Goal: Task Accomplishment & Management: Use online tool/utility

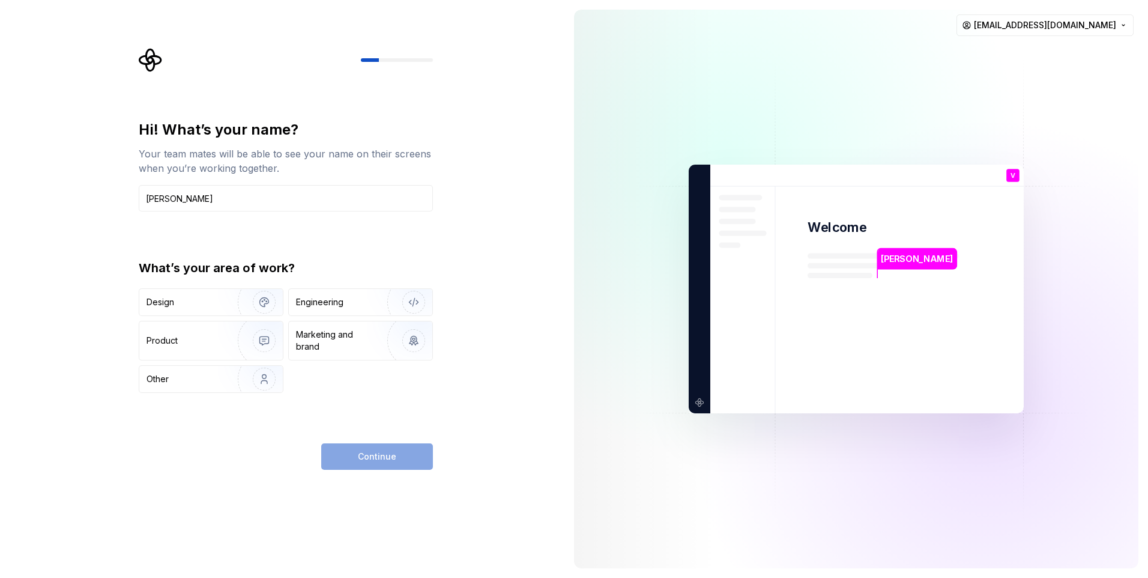
type input "[PERSON_NAME]"
click at [453, 116] on div "Hi! What’s your name? Your team mates will be able to see your name on their sc…" at bounding box center [282, 289] width 564 height 578
click at [268, 302] on img "button" at bounding box center [256, 302] width 77 height 80
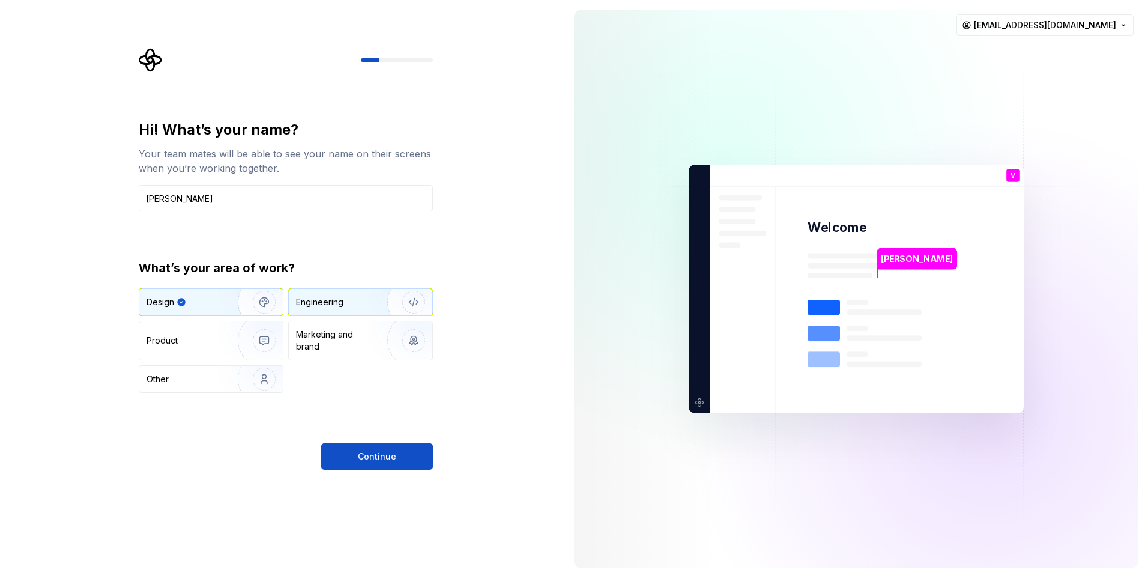
click at [391, 304] on img "button" at bounding box center [405, 302] width 77 height 80
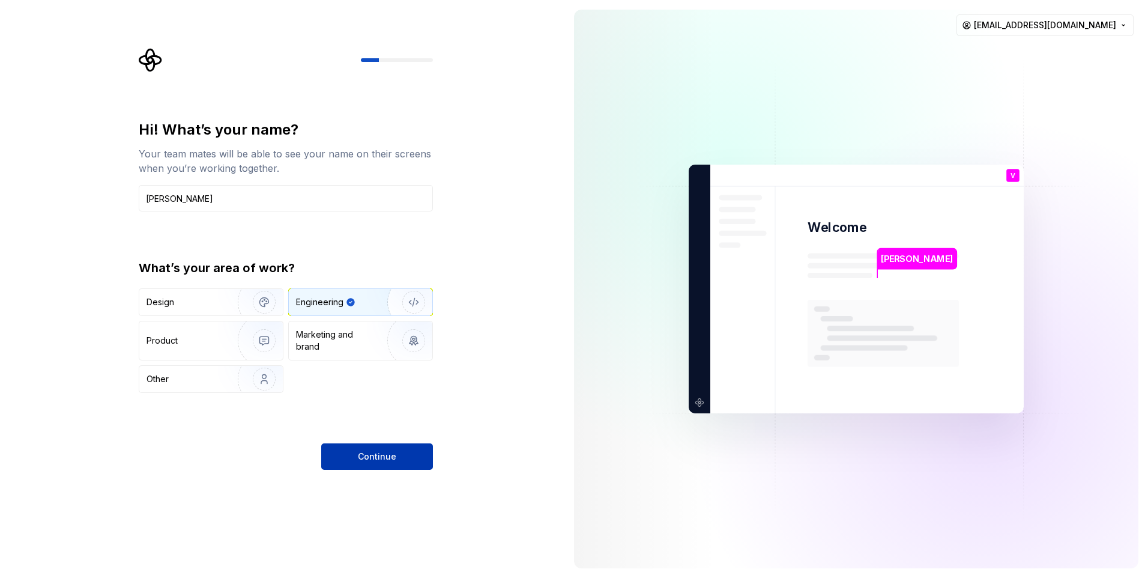
click at [379, 444] on button "Continue" at bounding box center [377, 456] width 112 height 26
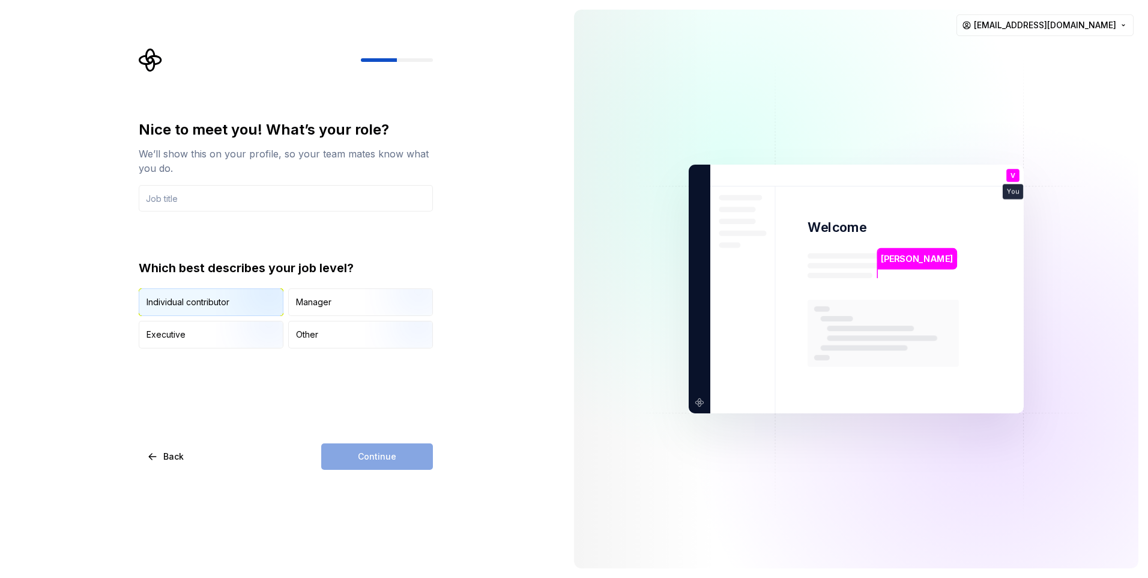
click at [201, 291] on div "Individual contributor" at bounding box center [210, 302] width 143 height 26
click at [205, 207] on input "text" at bounding box center [286, 198] width 294 height 26
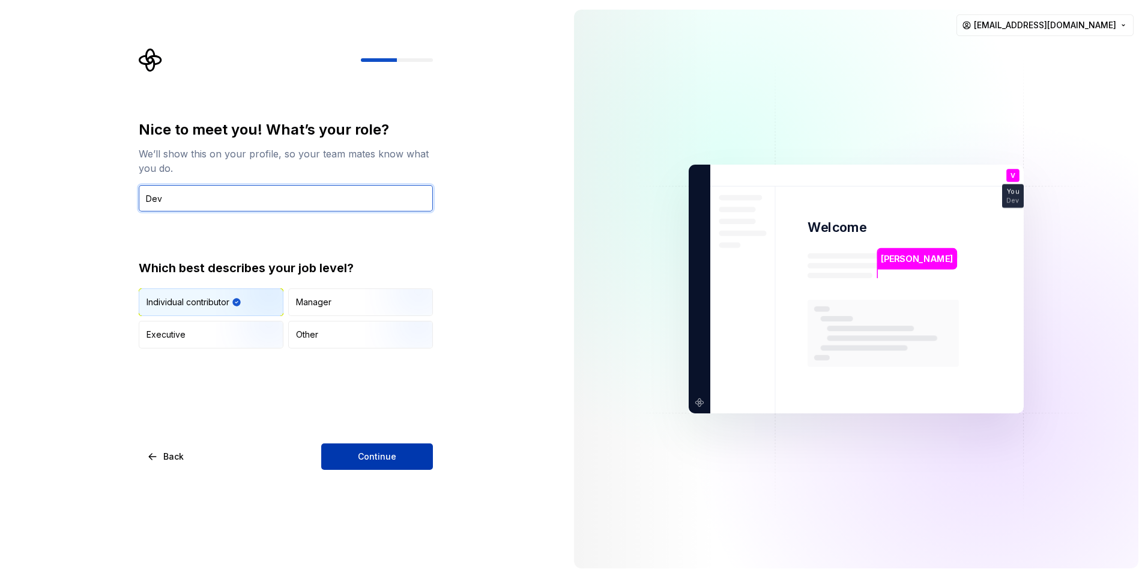
type input "Dev"
click at [406, 450] on button "Continue" at bounding box center [377, 456] width 112 height 26
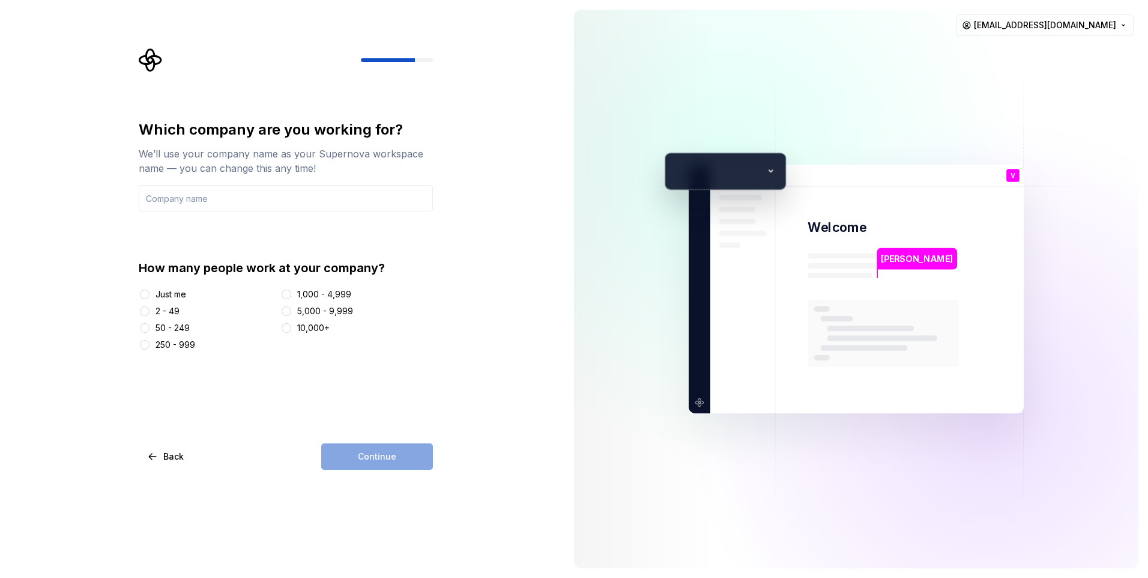
click at [138, 292] on div "Which company are you working for? We’ll use your company name as your Supernov…" at bounding box center [289, 258] width 316 height 421
click at [148, 293] on button "Just me" at bounding box center [145, 294] width 10 height 10
click at [234, 204] on input "text" at bounding box center [286, 198] width 294 height 26
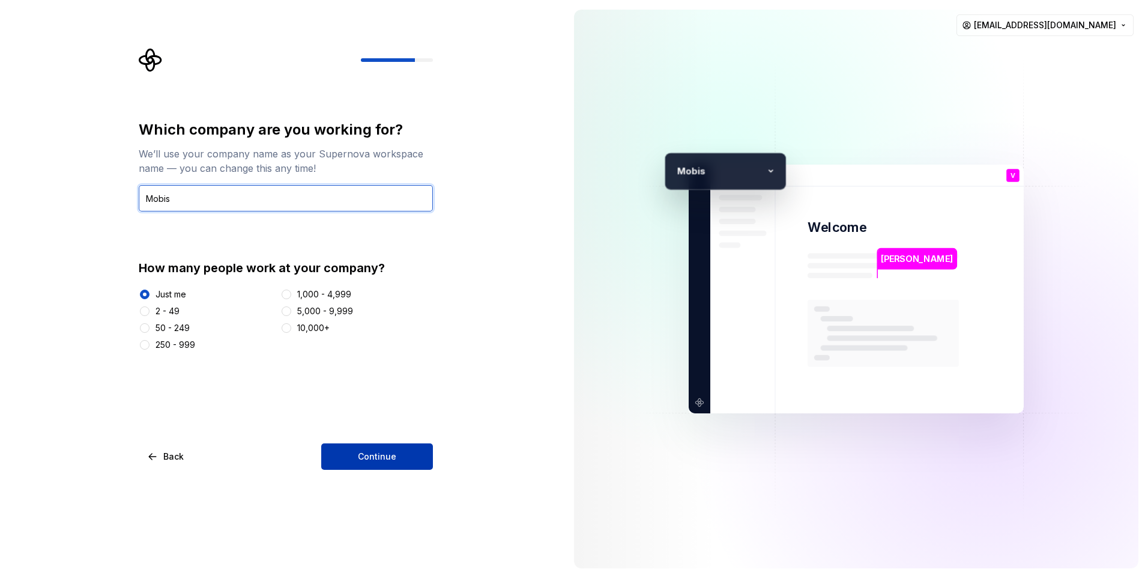
type input "Mobis"
click at [393, 456] on span "Continue" at bounding box center [377, 456] width 38 height 12
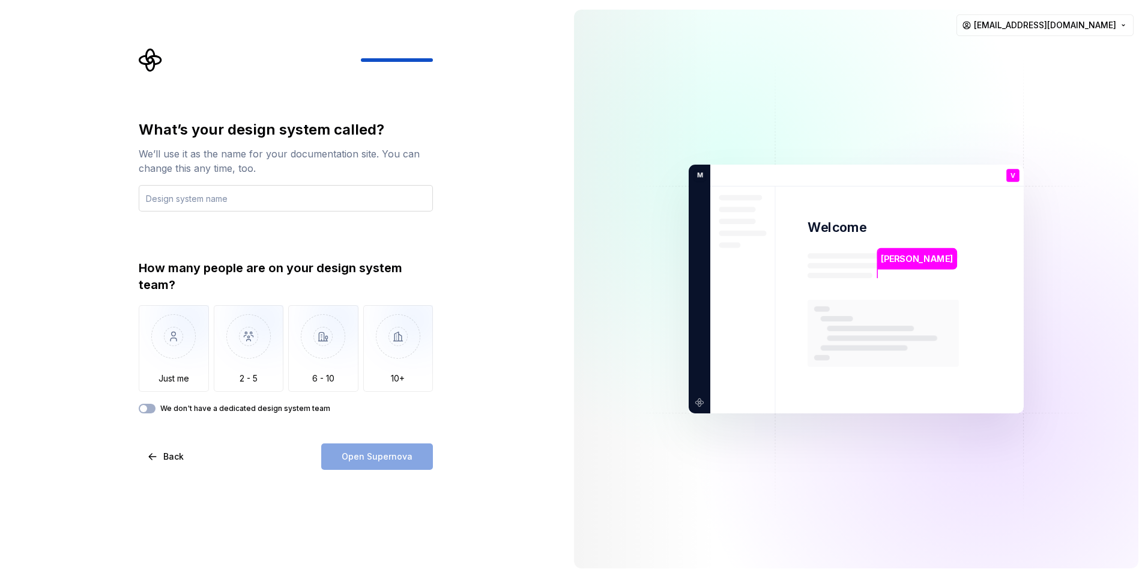
click at [244, 201] on input "text" at bounding box center [286, 198] width 294 height 26
type input "Demo"
click at [181, 327] on img "button" at bounding box center [174, 345] width 70 height 80
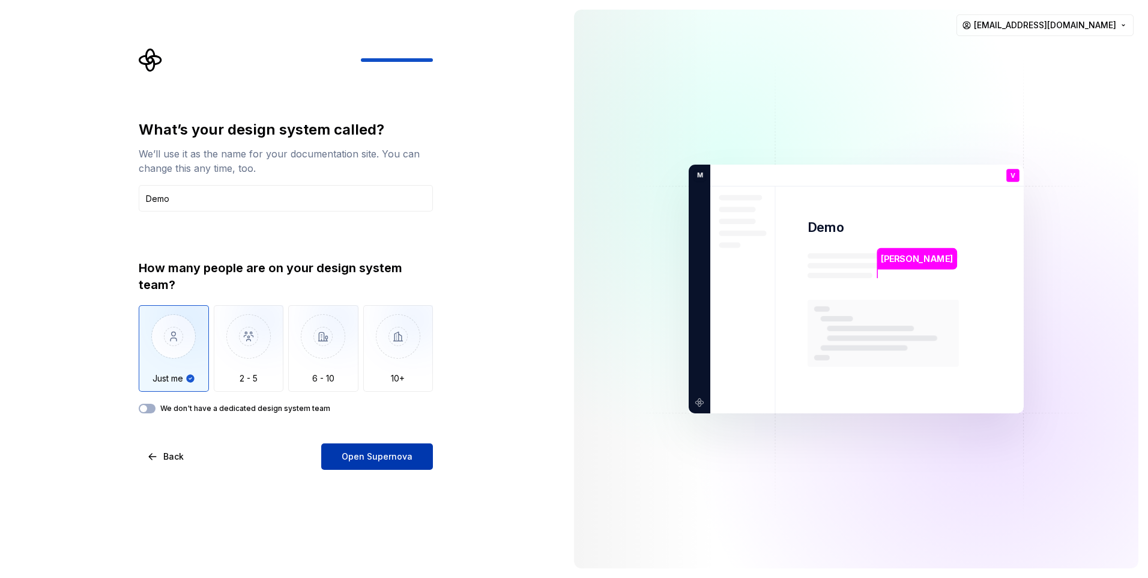
click at [351, 456] on span "Open Supernova" at bounding box center [377, 456] width 71 height 12
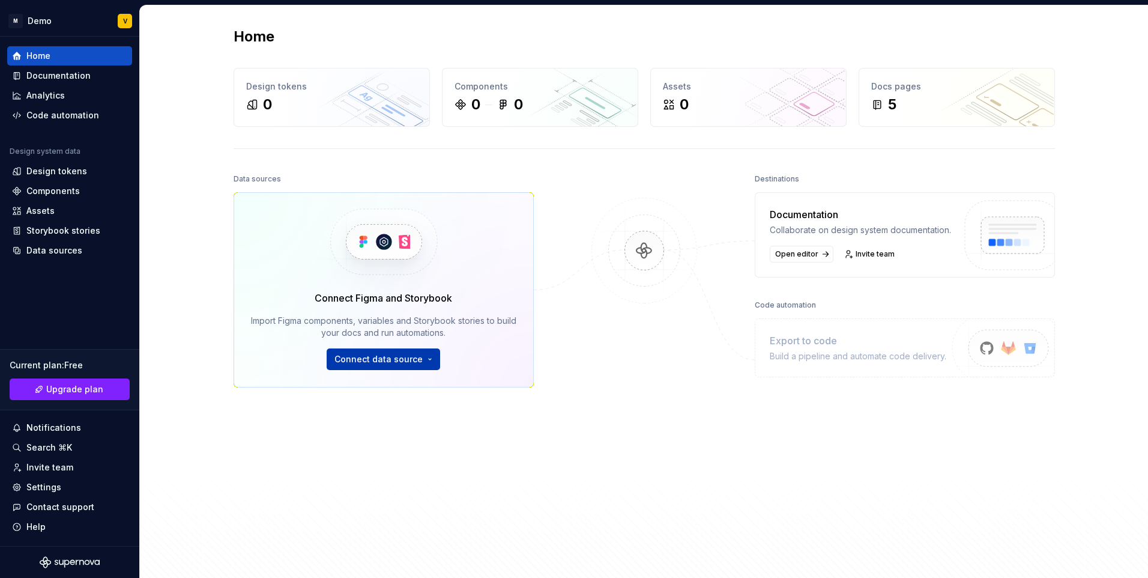
click at [427, 360] on html "M Demo V Home Documentation Analytics Code automation Design system data Design…" at bounding box center [574, 289] width 1148 height 578
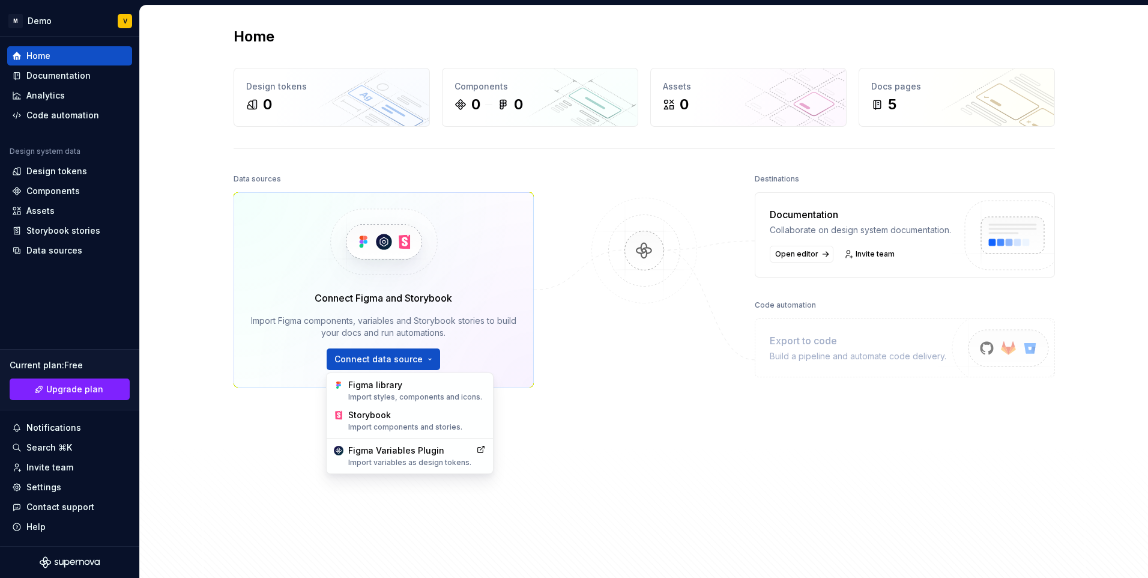
click at [636, 395] on html "M Demo V Home Documentation Analytics Code automation Design system data Design…" at bounding box center [574, 289] width 1148 height 578
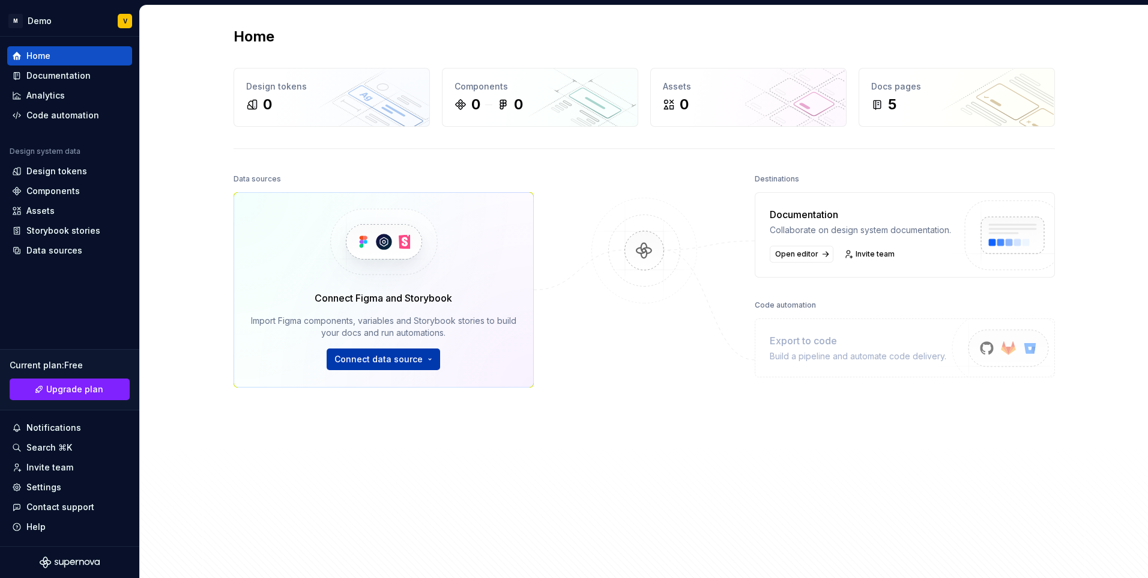
click at [397, 359] on html "M Demo V Home Documentation Analytics Code automation Design system data Design…" at bounding box center [574, 289] width 1148 height 578
click at [558, 398] on html "M Demo V Home Documentation Analytics Code automation Design system data Design…" at bounding box center [574, 289] width 1148 height 578
click at [361, 364] on html "M Demo V Home Documentation Analytics Code automation Design system data Design…" at bounding box center [574, 289] width 1148 height 578
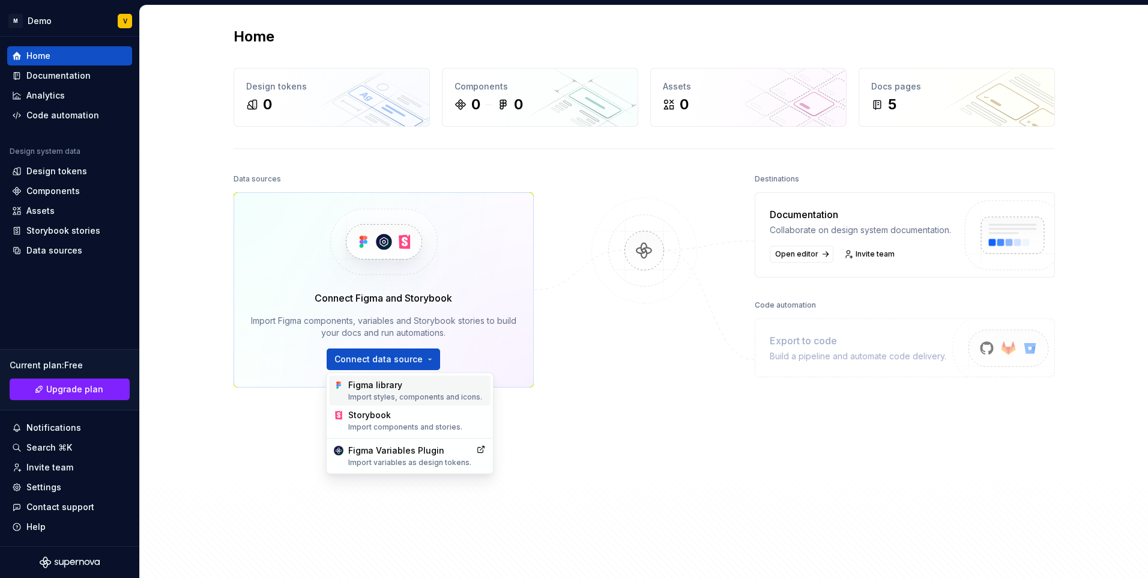
click at [379, 385] on div "Figma library Import styles, components and icons." at bounding box center [416, 390] width 137 height 23
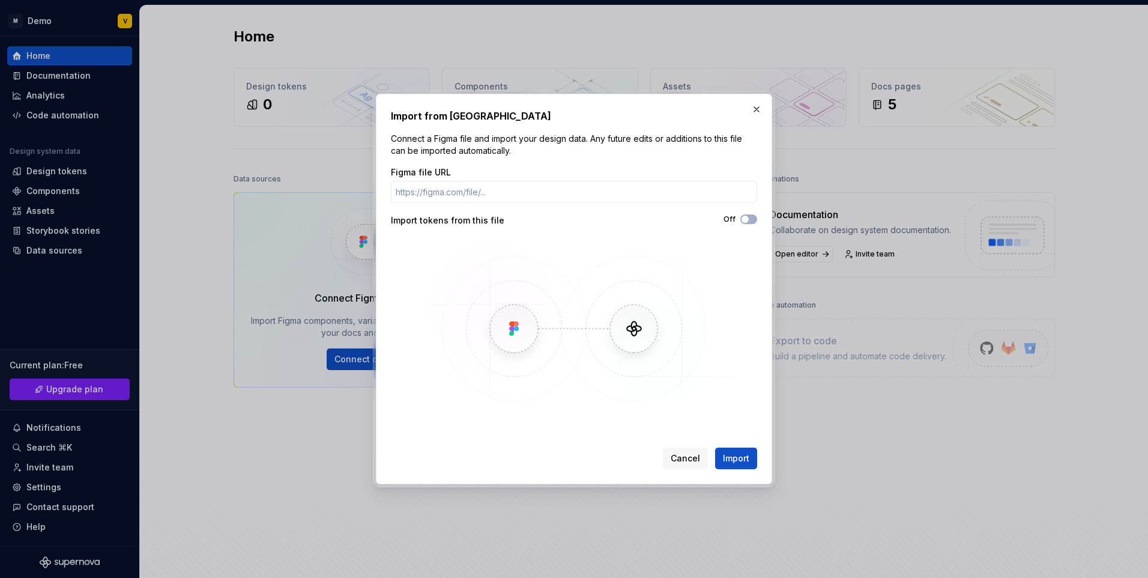
click at [737, 211] on div "Figma file URL Import tokens from this file Off" at bounding box center [574, 292] width 366 height 252
click at [745, 220] on span "button" at bounding box center [744, 219] width 7 height 7
click at [553, 184] on input "Figma file URL" at bounding box center [574, 192] width 366 height 22
paste input "[URL][DOMAIN_NAME]"
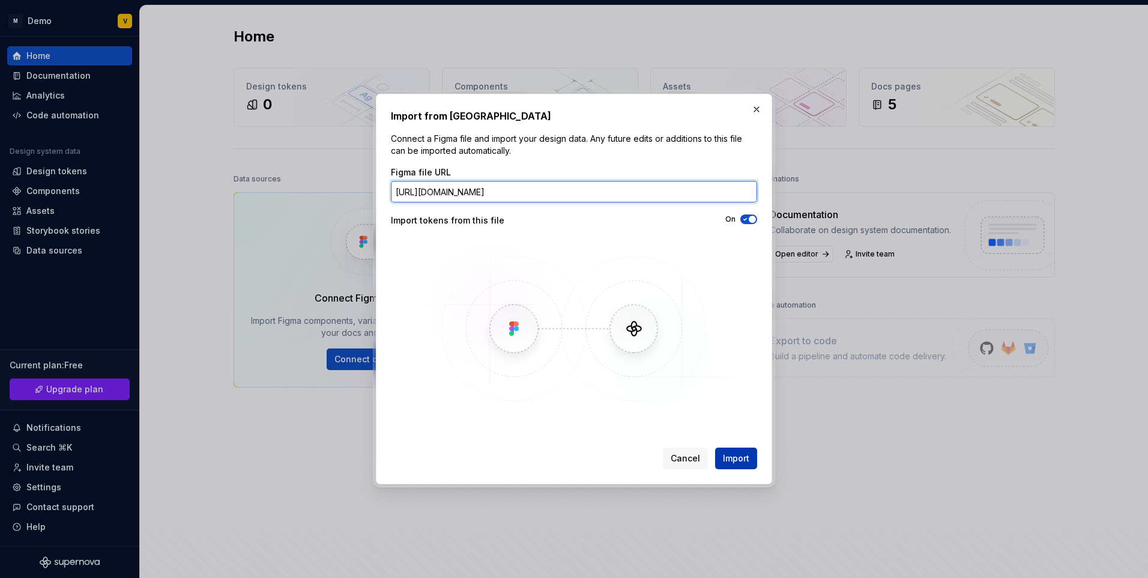
type input "[URL][DOMAIN_NAME]"
click at [746, 454] on span "Import" at bounding box center [736, 458] width 26 height 12
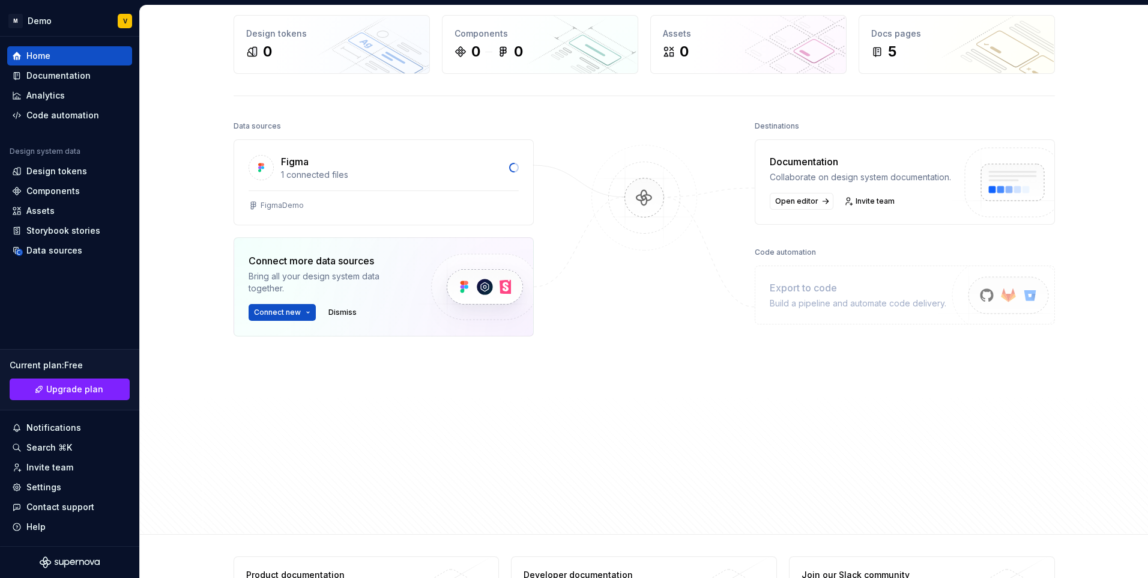
scroll to position [0, 0]
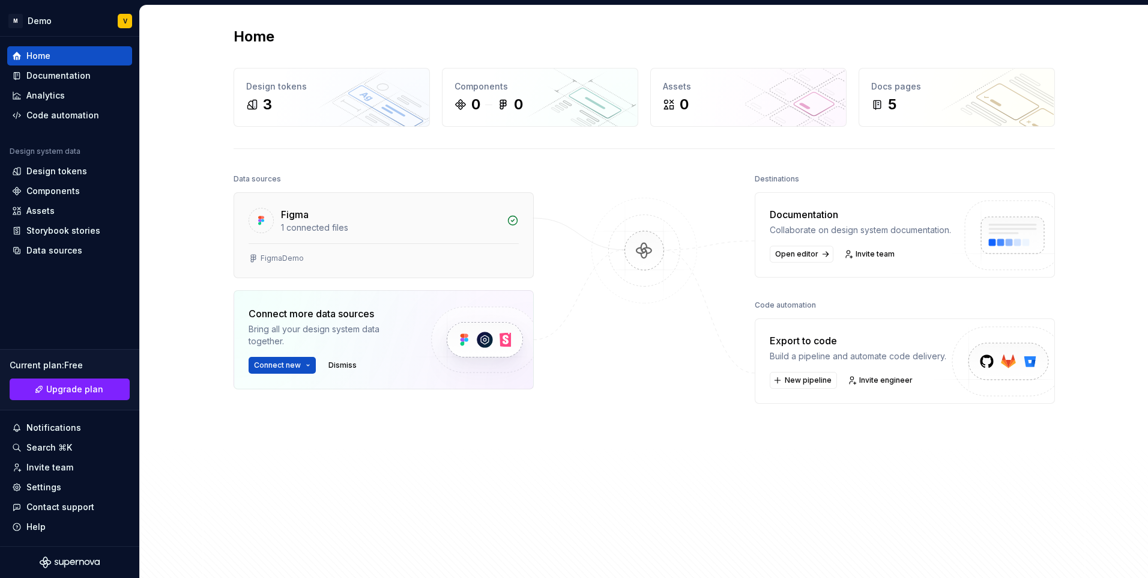
click at [437, 245] on div "FigmaDemo" at bounding box center [383, 260] width 299 height 34
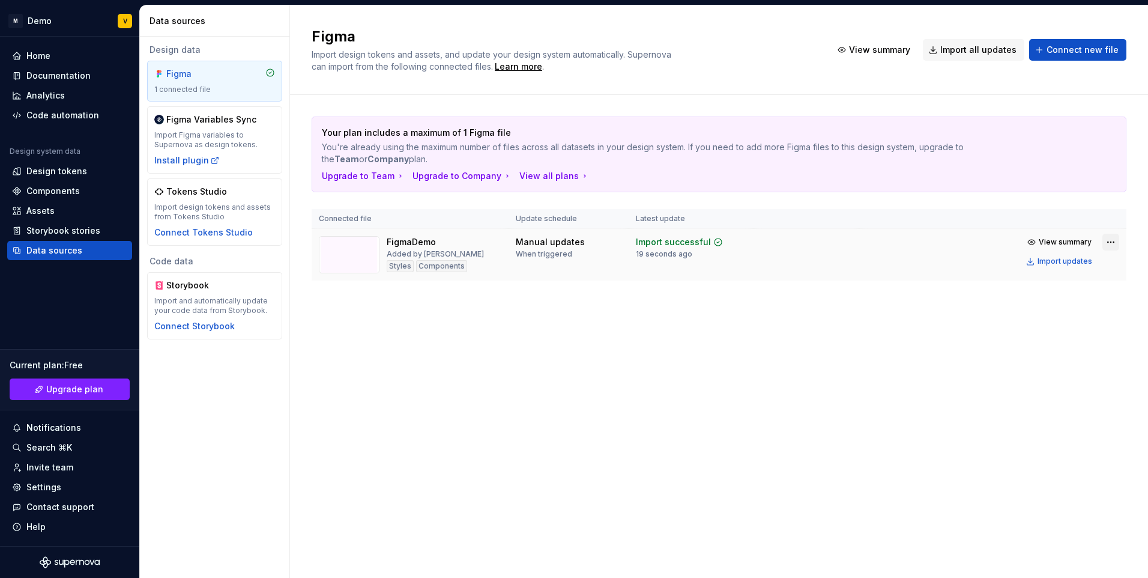
click at [1110, 243] on html "M Demo V Home Documentation Analytics Code automation Design system data Design…" at bounding box center [574, 289] width 1148 height 578
click at [583, 290] on html "M Demo V Home Documentation Analytics Code automation Design system data Design…" at bounding box center [574, 289] width 1148 height 578
click at [875, 56] on button "View summary" at bounding box center [874, 50] width 86 height 22
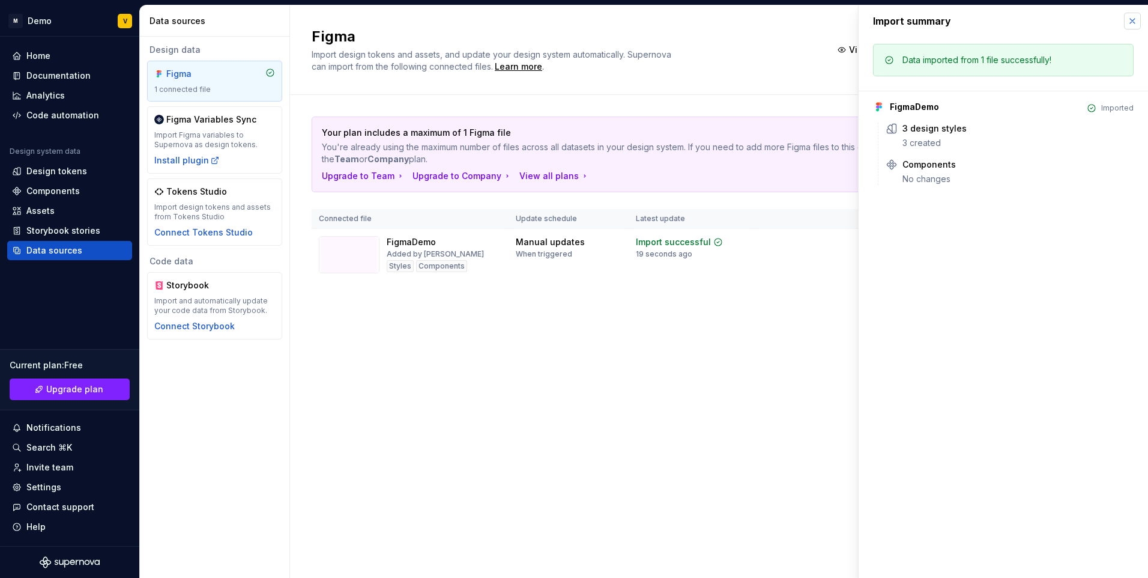
click at [1133, 23] on button "button" at bounding box center [1132, 21] width 17 height 17
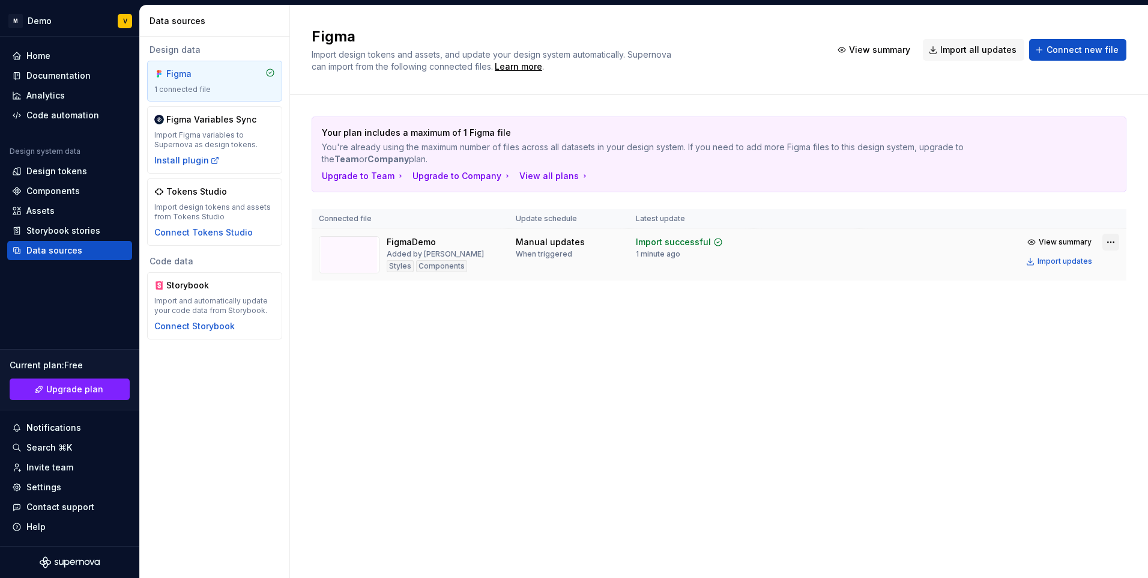
click at [1110, 242] on html "M Demo V Home Documentation Analytics Code automation Design system data Design…" at bounding box center [574, 289] width 1148 height 578
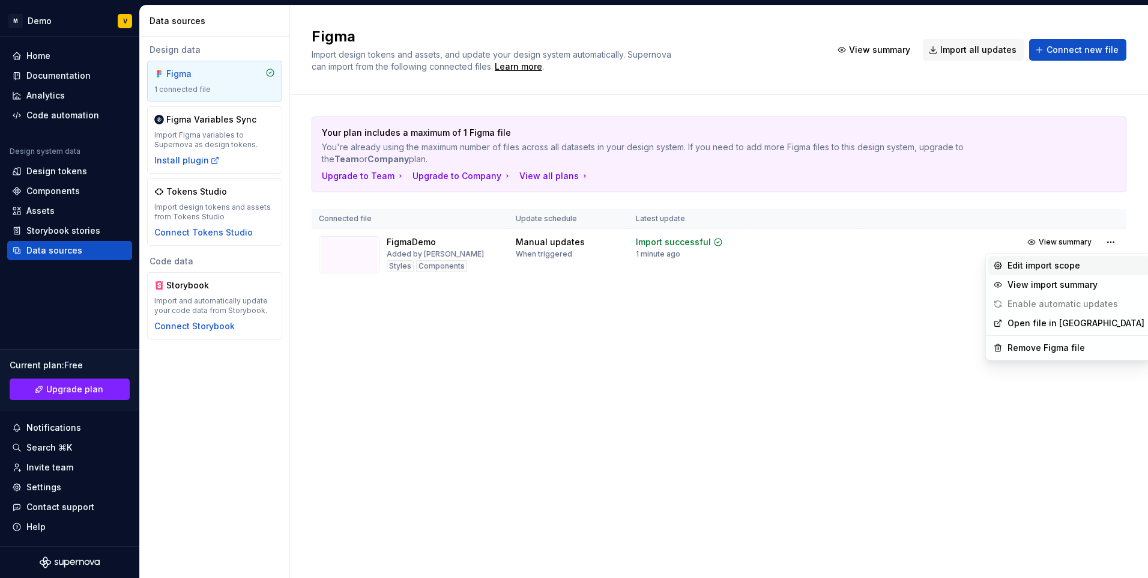
click at [1036, 265] on div "Edit import scope" at bounding box center [1075, 265] width 137 height 12
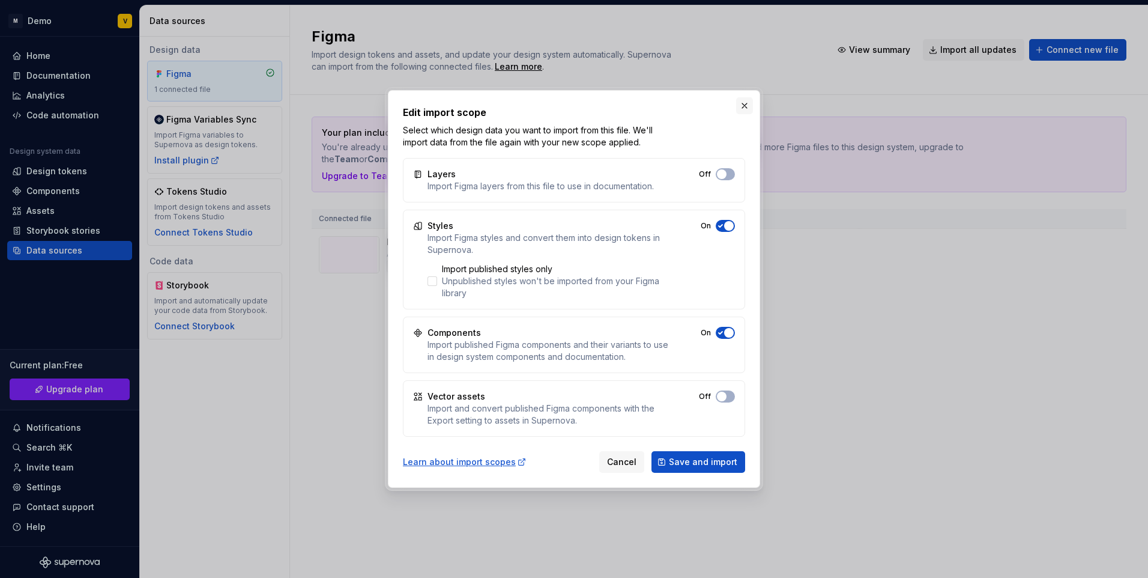
click at [748, 101] on button "button" at bounding box center [744, 105] width 17 height 17
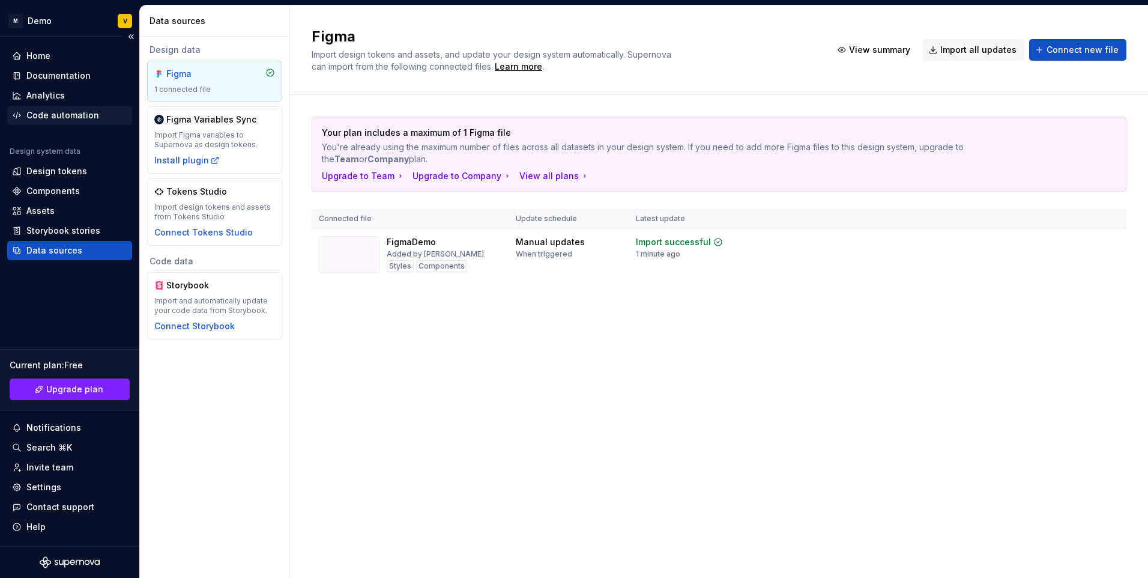
drag, startPoint x: 59, startPoint y: 109, endPoint x: 68, endPoint y: 109, distance: 8.4
click at [59, 109] on div "Code automation" at bounding box center [62, 115] width 73 height 12
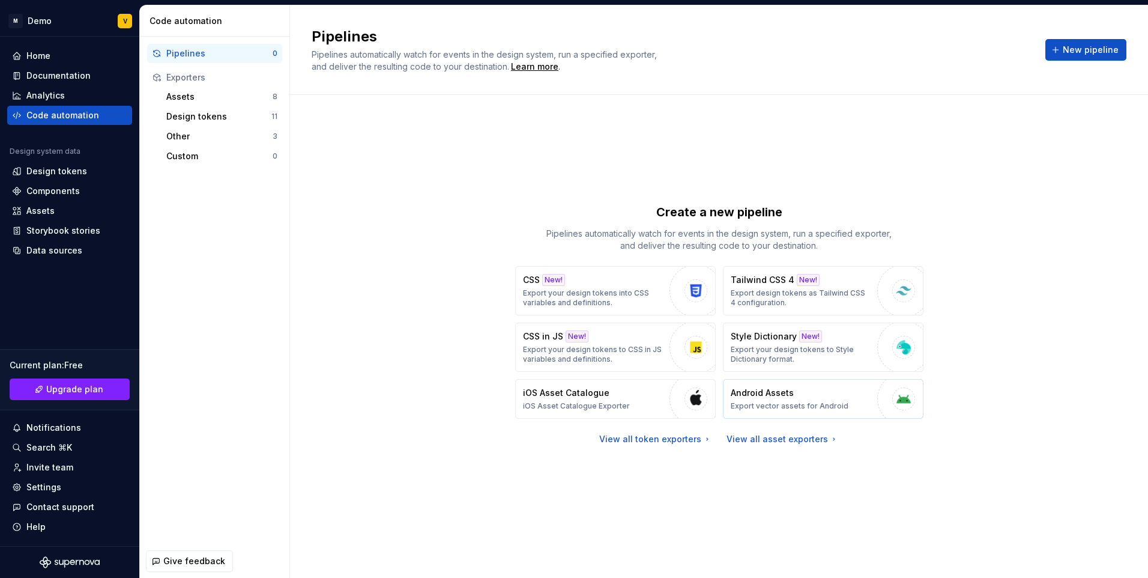
click at [841, 394] on div "Android Assets Export vector assets for Android" at bounding box center [790, 399] width 118 height 24
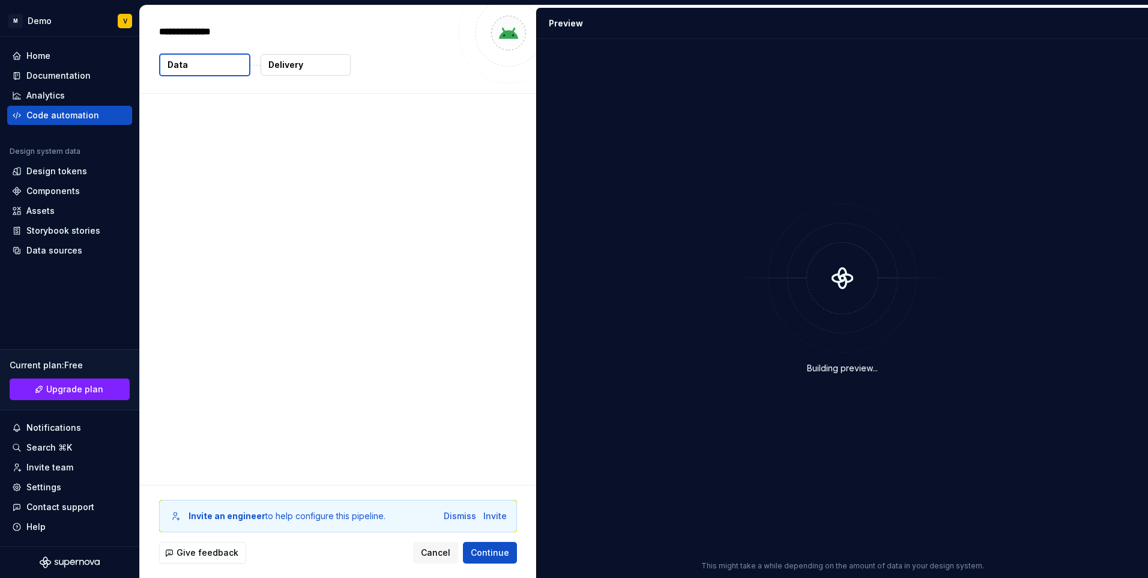
type textarea "*"
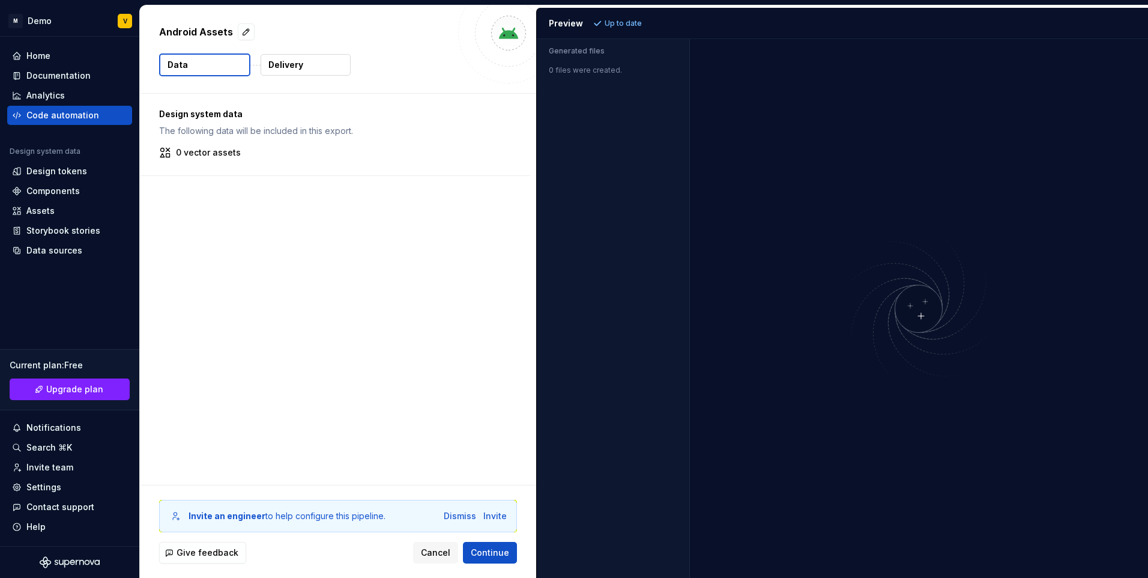
click at [922, 316] on img at bounding box center [918, 308] width 288 height 170
click at [906, 330] on img at bounding box center [918, 308] width 288 height 170
click at [326, 65] on button "Delivery" at bounding box center [306, 65] width 90 height 22
click at [218, 65] on button "Data" at bounding box center [204, 64] width 91 height 23
click at [534, 335] on div "Design system data The following data will be included in this export. 0 vector…" at bounding box center [338, 289] width 396 height 391
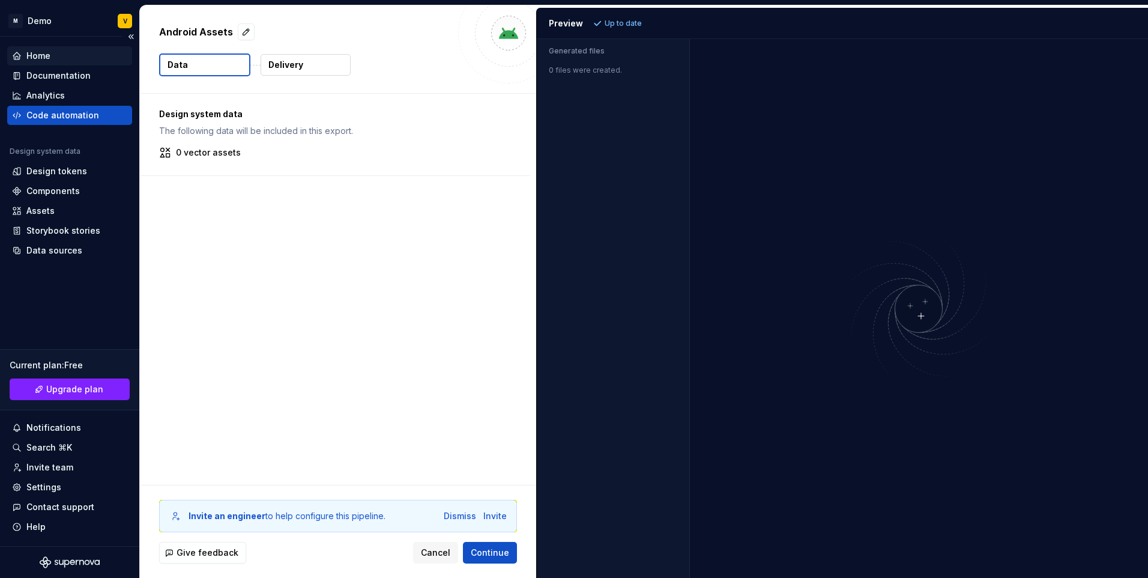
click at [40, 55] on div "Home" at bounding box center [38, 56] width 24 height 12
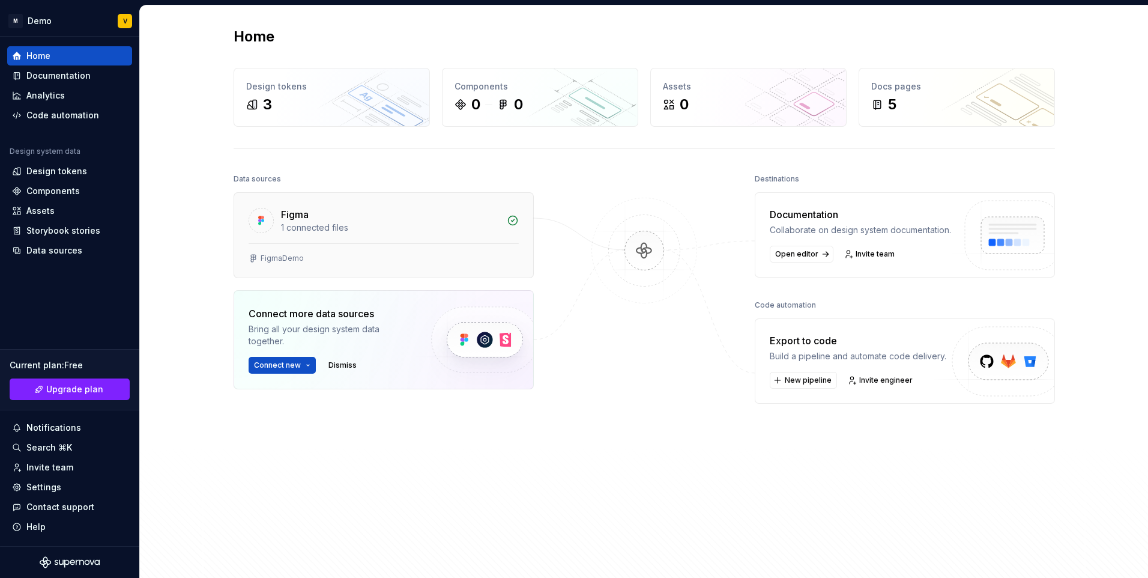
click at [402, 228] on div "1 connected files" at bounding box center [390, 228] width 219 height 12
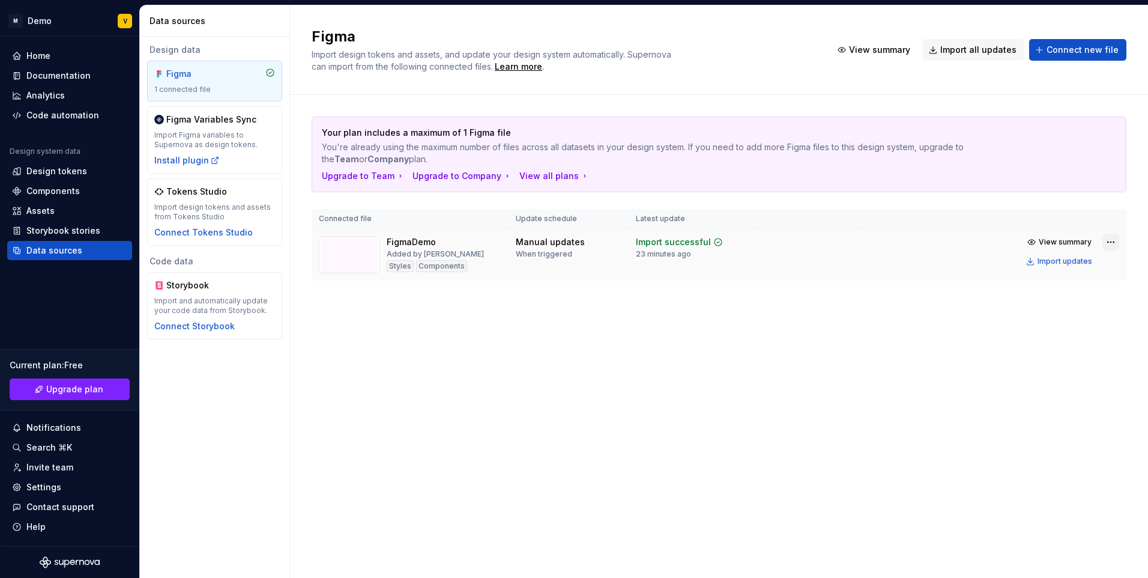
click at [1115, 242] on html "M Demo V Home Documentation Analytics Code automation Design system data Design…" at bounding box center [574, 289] width 1148 height 578
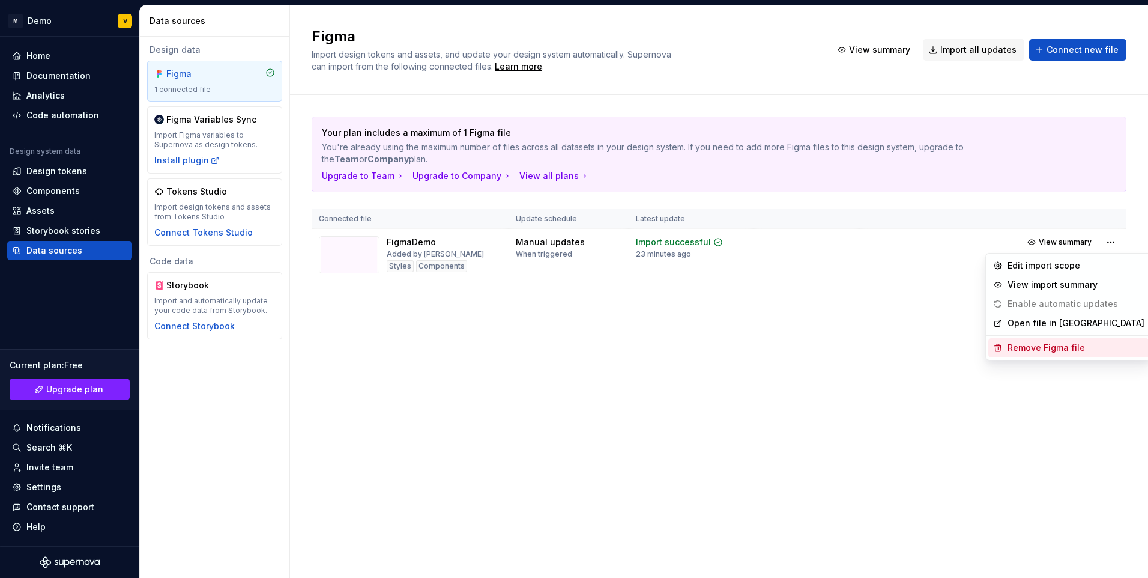
click at [1065, 340] on div "Remove Figma file" at bounding box center [1068, 347] width 161 height 19
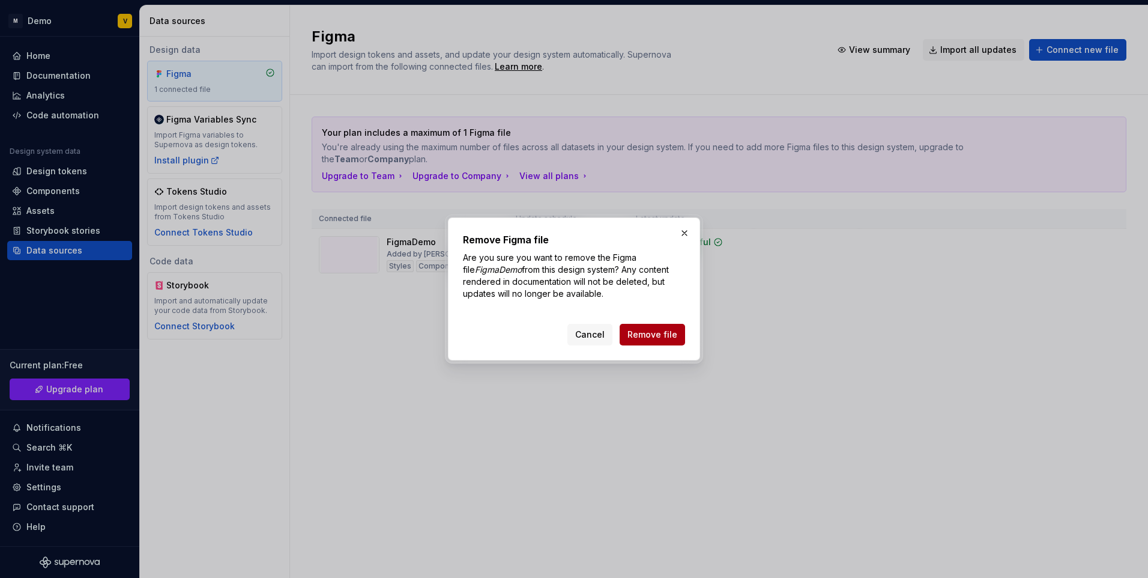
click at [670, 327] on button "Remove file" at bounding box center [652, 335] width 65 height 22
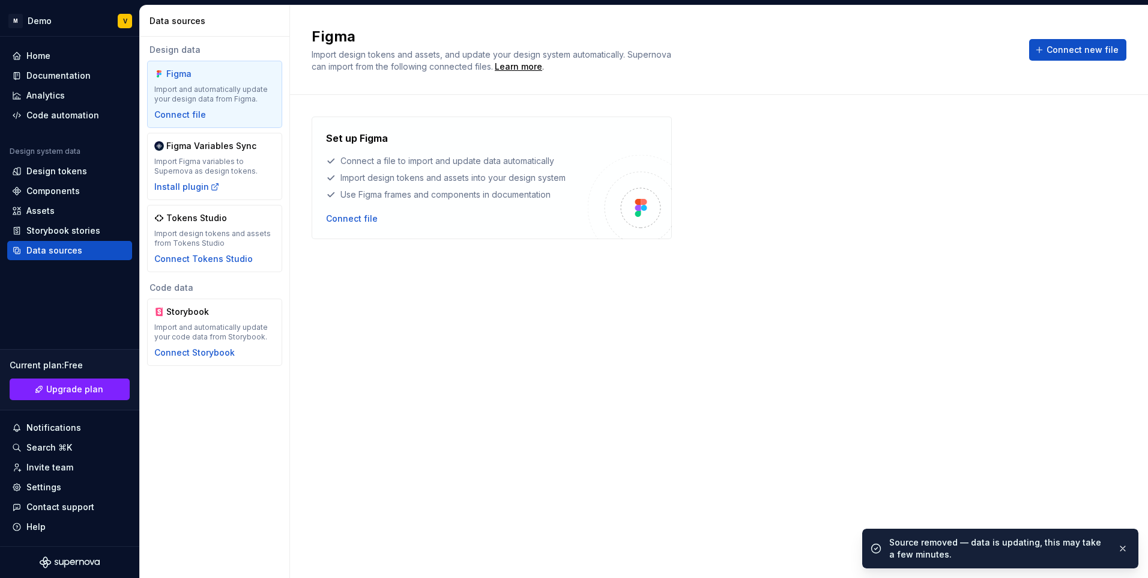
click at [195, 107] on div "Figma Import and automatically update your design data from Figma. Connect file" at bounding box center [214, 94] width 121 height 53
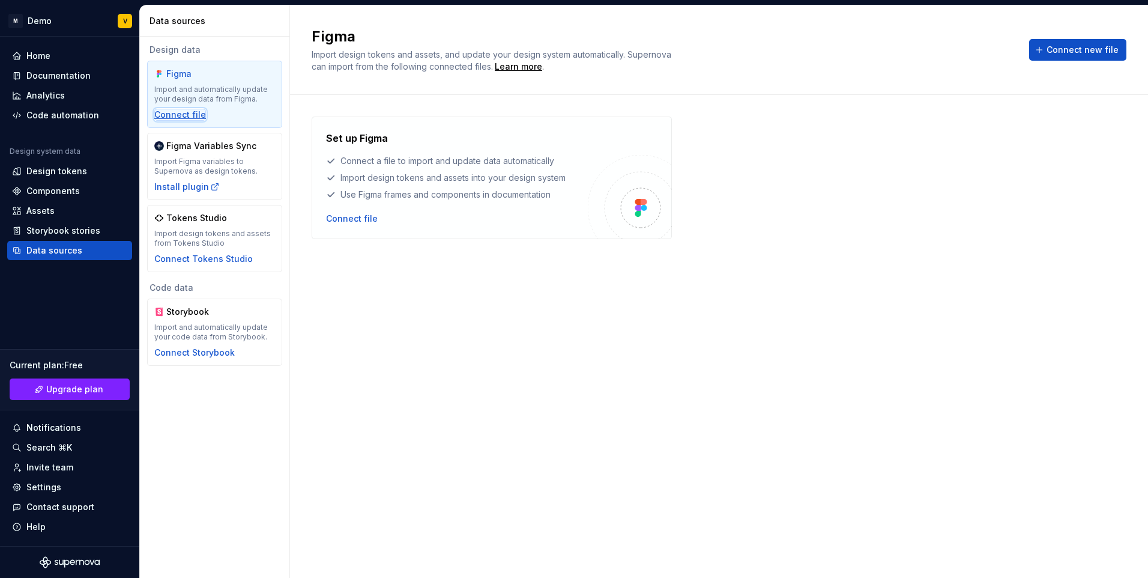
click at [177, 114] on div "Connect file" at bounding box center [180, 115] width 52 height 12
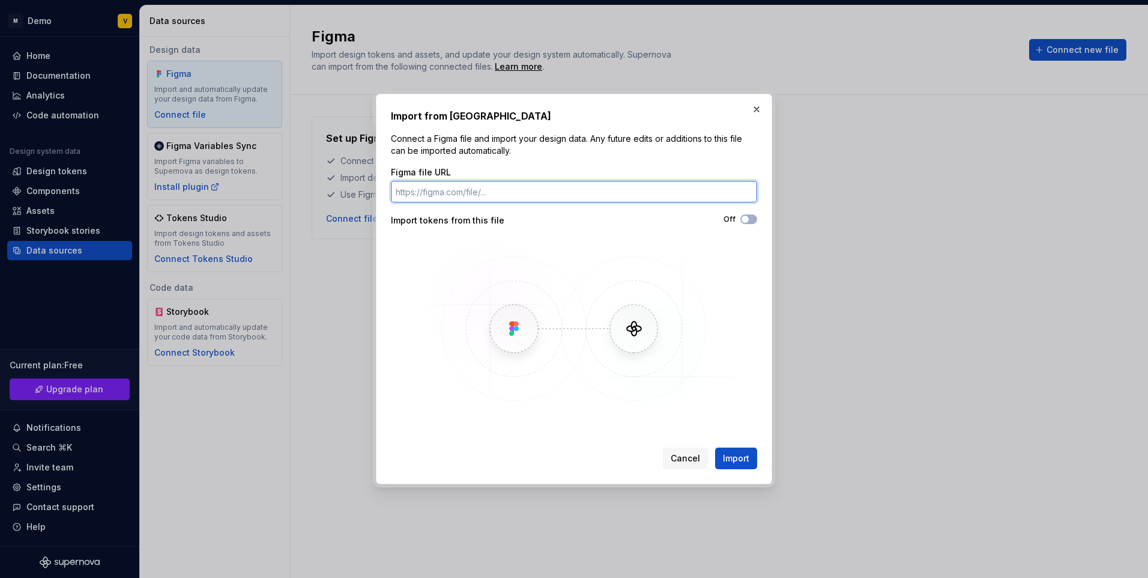
click at [497, 189] on input "Figma file URL" at bounding box center [574, 192] width 366 height 22
paste input "[URL][DOMAIN_NAME]"
type input "[URL][DOMAIN_NAME]"
click at [745, 218] on span "button" at bounding box center [744, 219] width 7 height 7
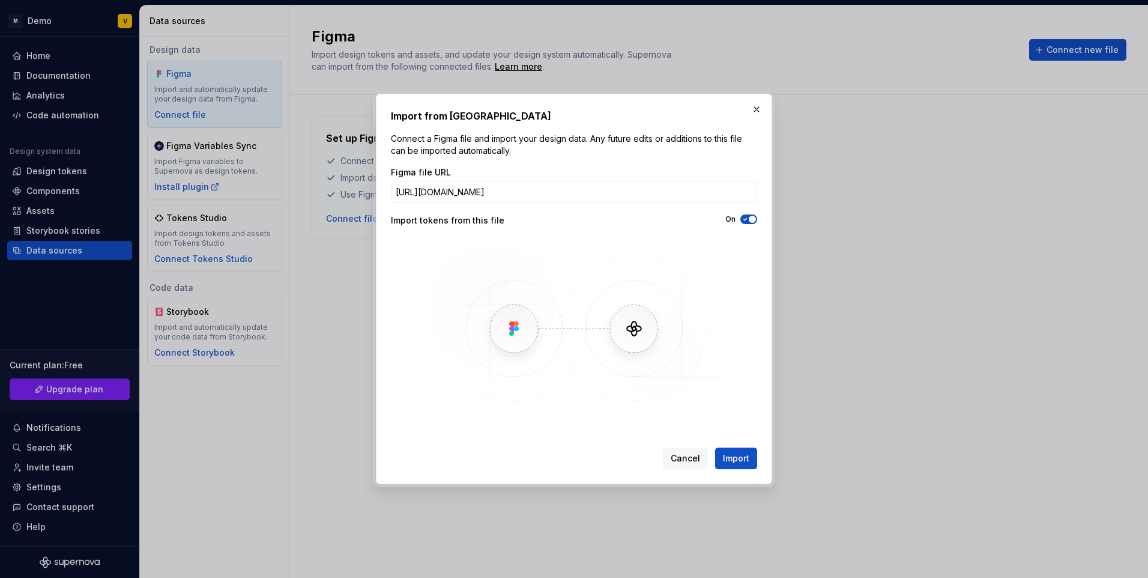
scroll to position [0, 0]
click at [752, 216] on span "button" at bounding box center [752, 219] width 7 height 7
click at [746, 464] on button "Import" at bounding box center [736, 458] width 42 height 22
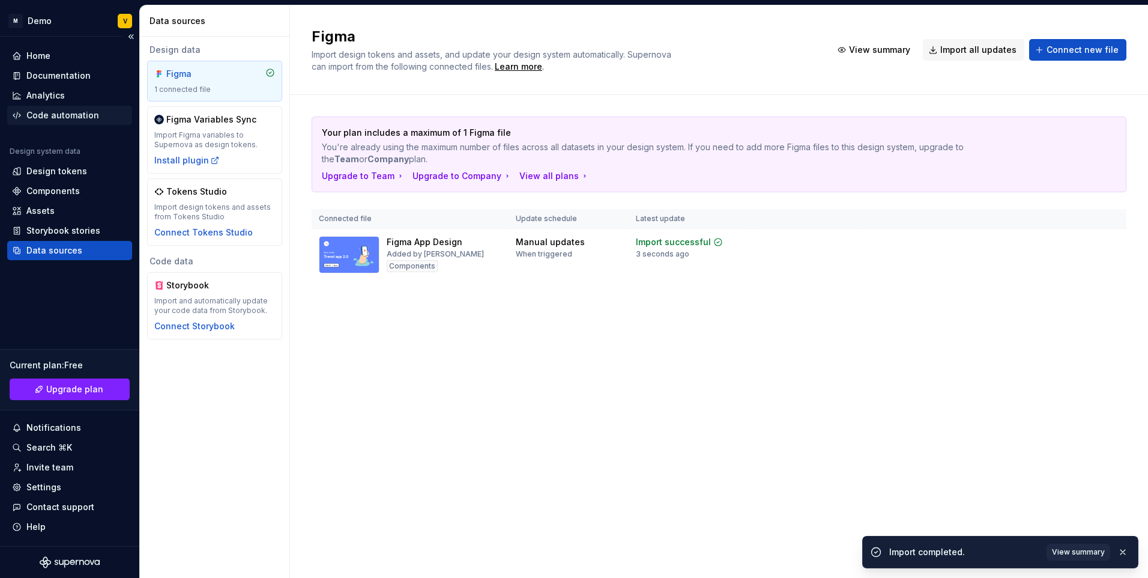
click at [53, 113] on div "Code automation" at bounding box center [62, 115] width 73 height 12
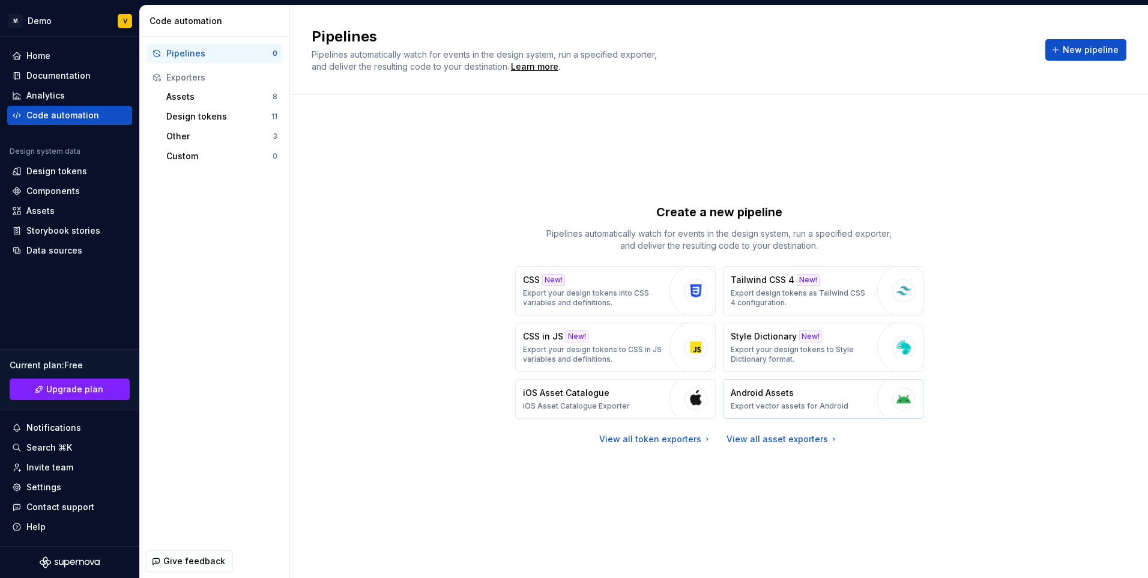
click at [824, 397] on div "Android Assets Export vector assets for Android" at bounding box center [790, 399] width 118 height 24
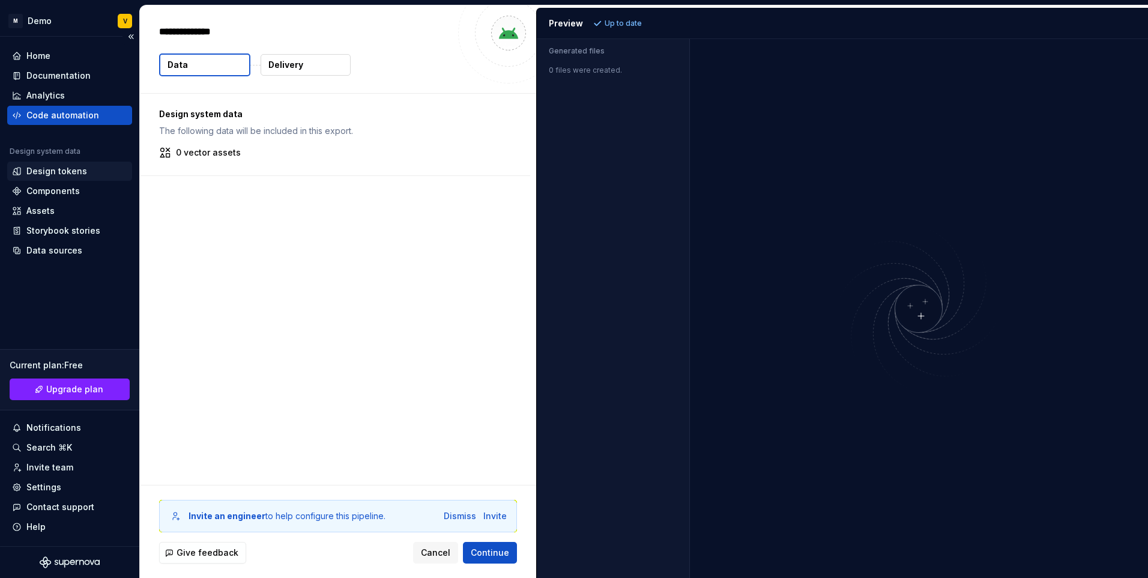
click at [73, 165] on div "Design tokens" at bounding box center [56, 171] width 61 height 12
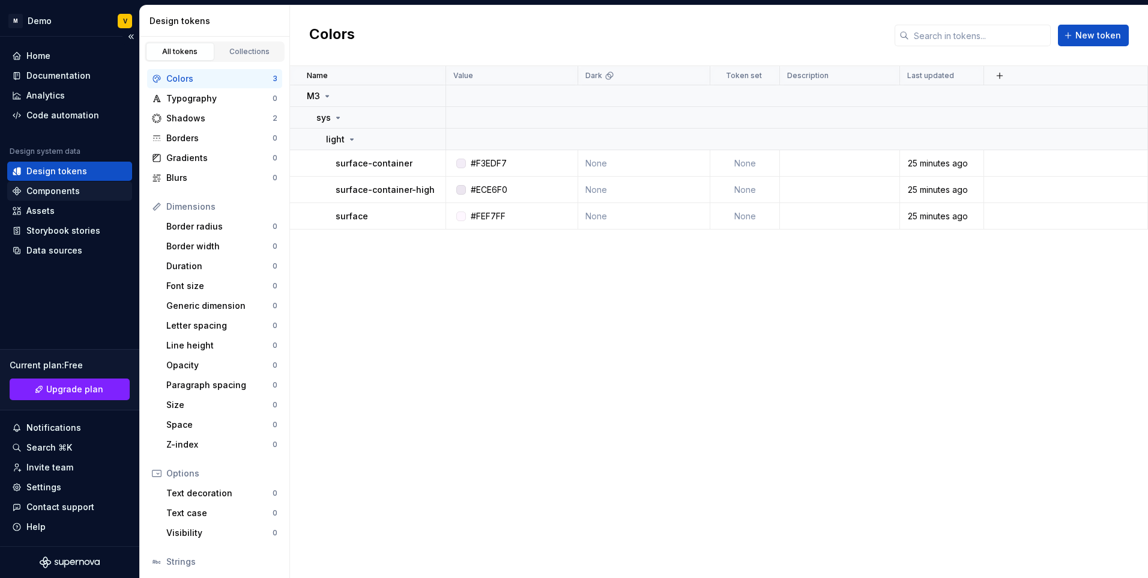
click at [55, 194] on div "Components" at bounding box center [52, 191] width 53 height 12
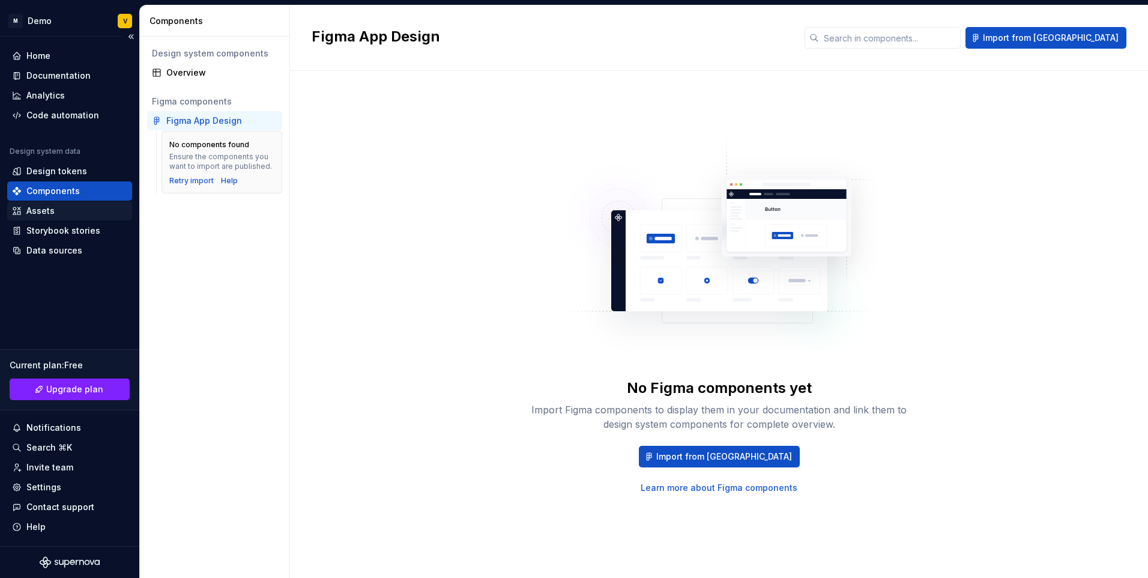
click at [56, 213] on div "Assets" at bounding box center [69, 211] width 115 height 12
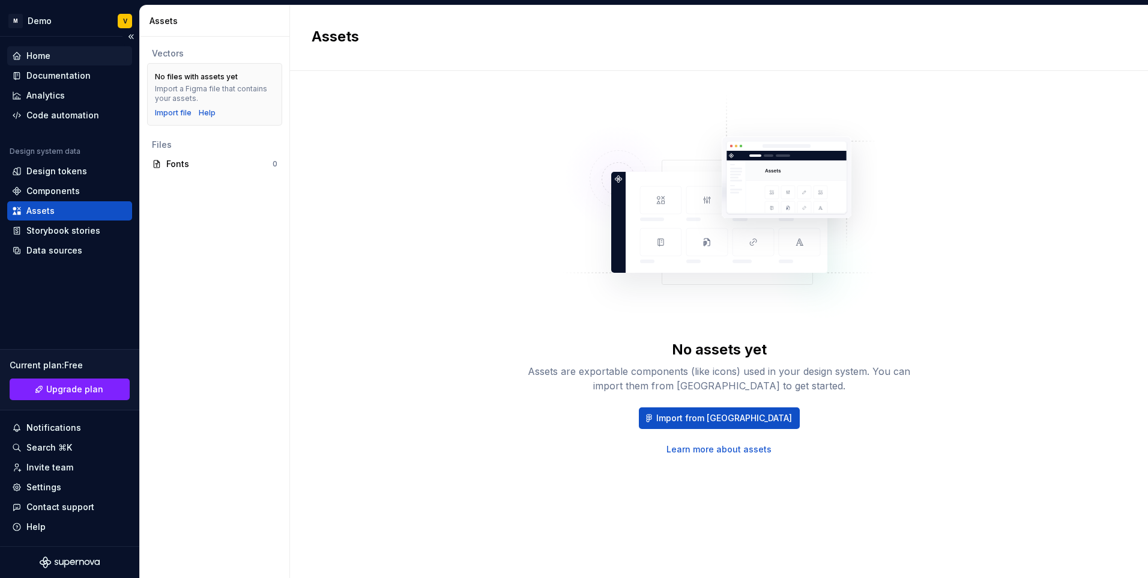
click at [52, 54] on div "Home" at bounding box center [69, 56] width 115 height 12
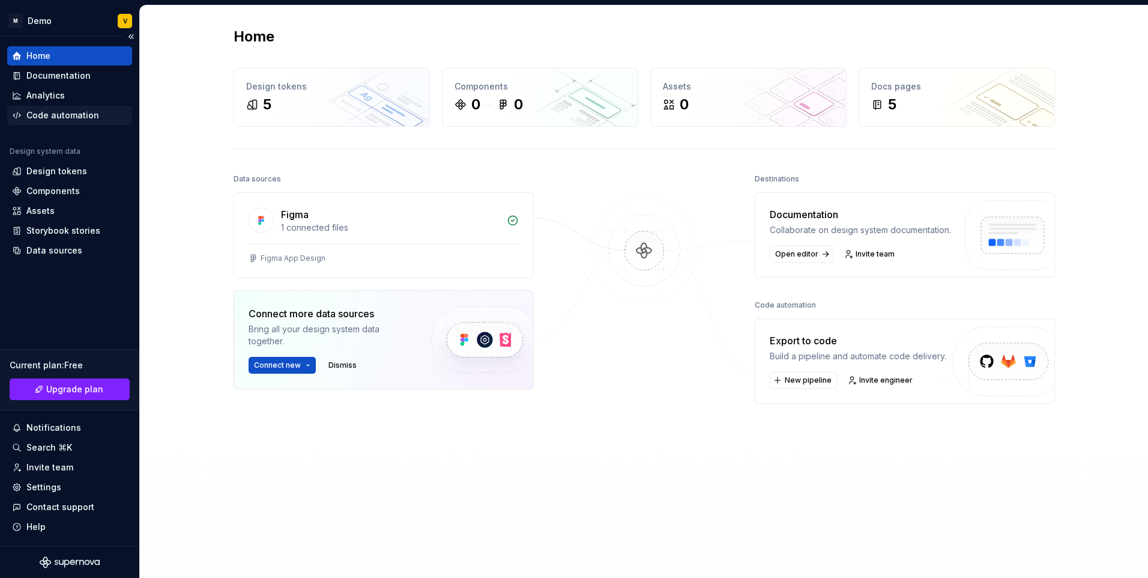
click at [56, 116] on div "Code automation" at bounding box center [62, 115] width 73 height 12
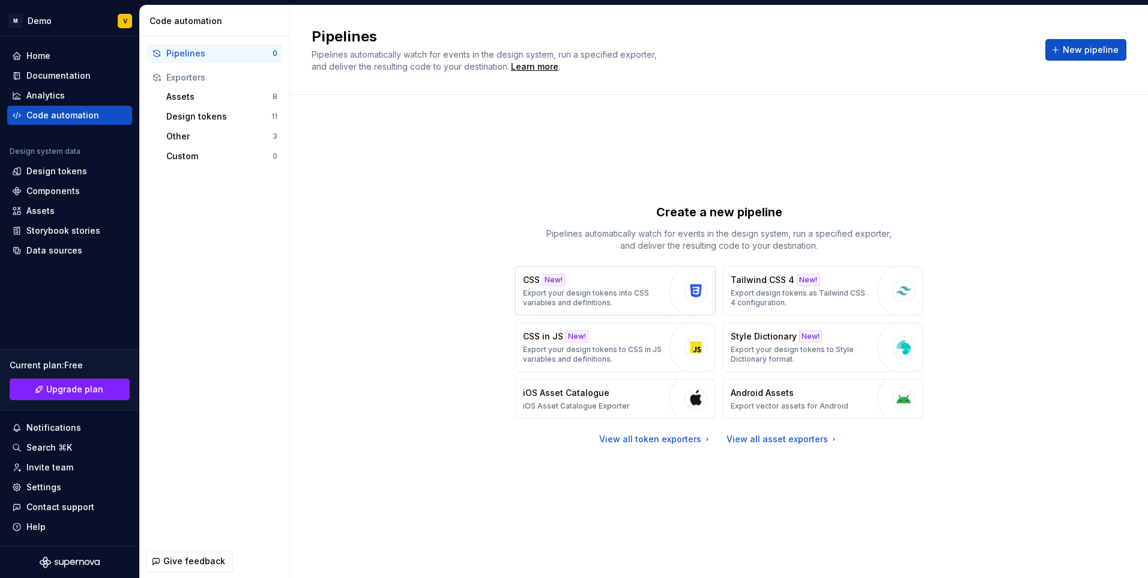
click at [647, 289] on p "Export your design tokens into CSS variables and definitions." at bounding box center [593, 297] width 140 height 19
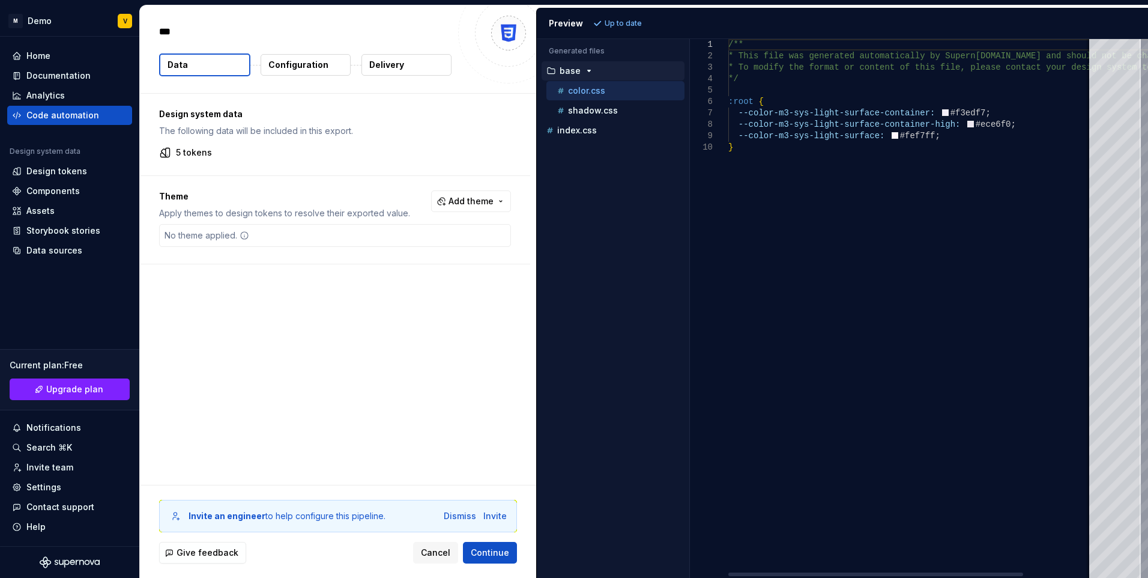
type textarea "*"
click at [601, 114] on p "shadow.css" at bounding box center [593, 111] width 50 height 10
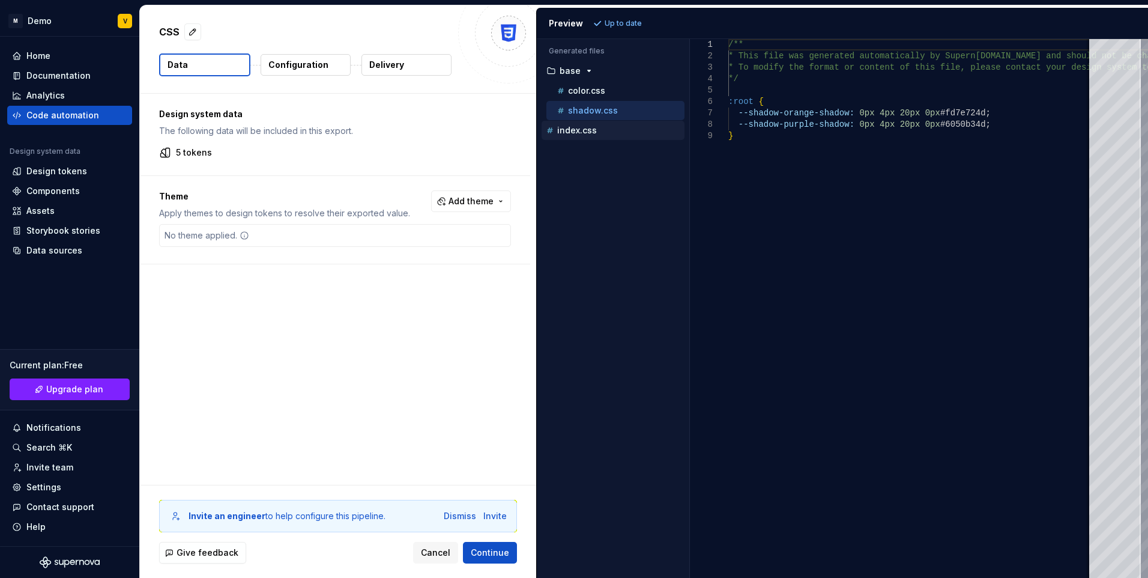
click at [585, 133] on p "index.css" at bounding box center [577, 130] width 40 height 10
type textarea "**********"
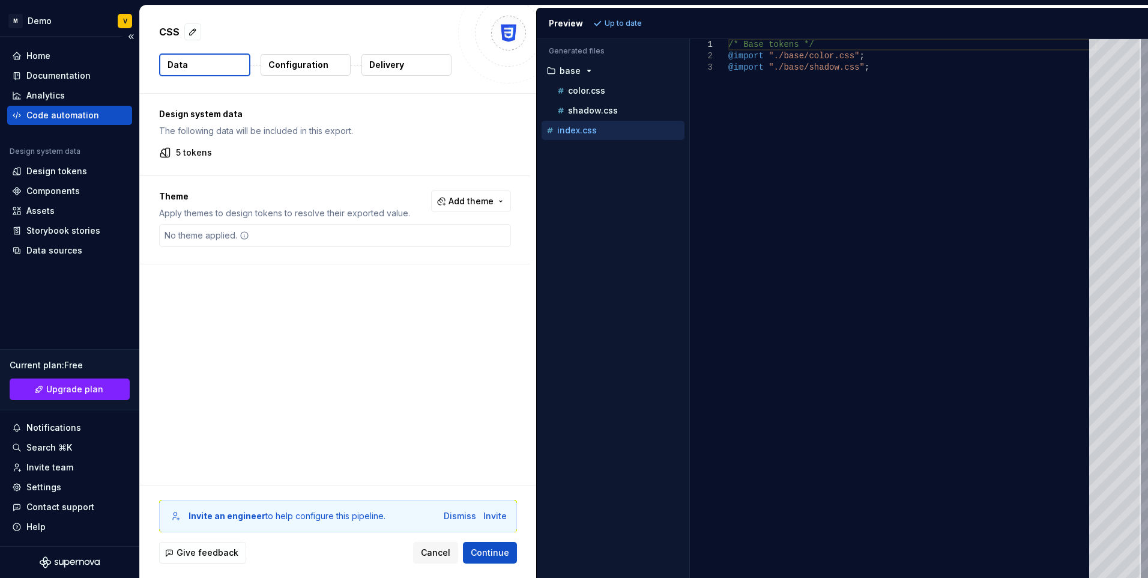
click at [72, 114] on div "Code automation" at bounding box center [62, 115] width 73 height 12
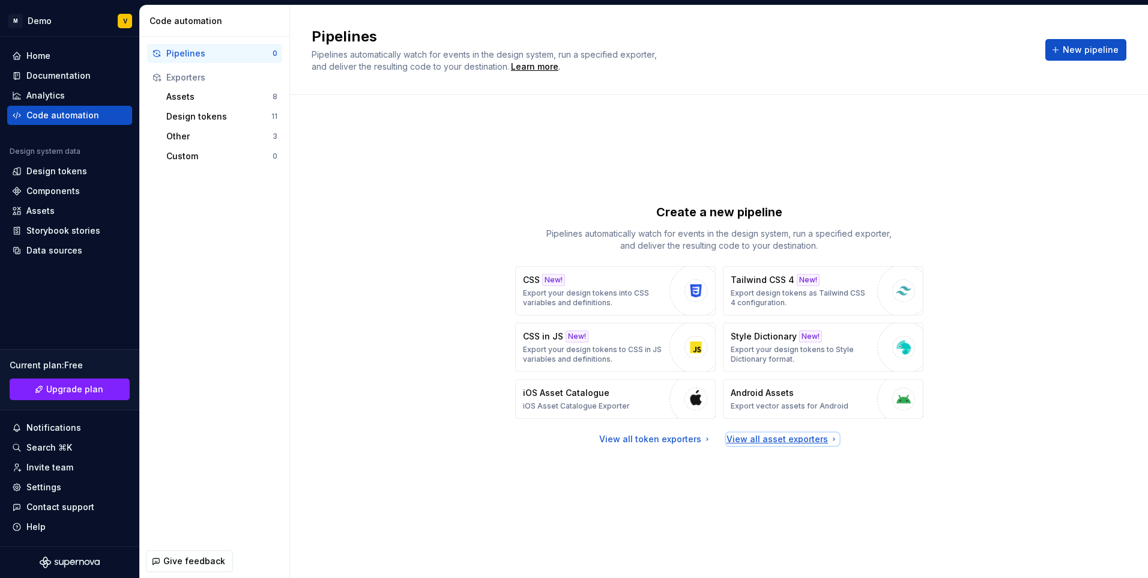
click at [790, 437] on div "View all asset exporters" at bounding box center [782, 439] width 112 height 12
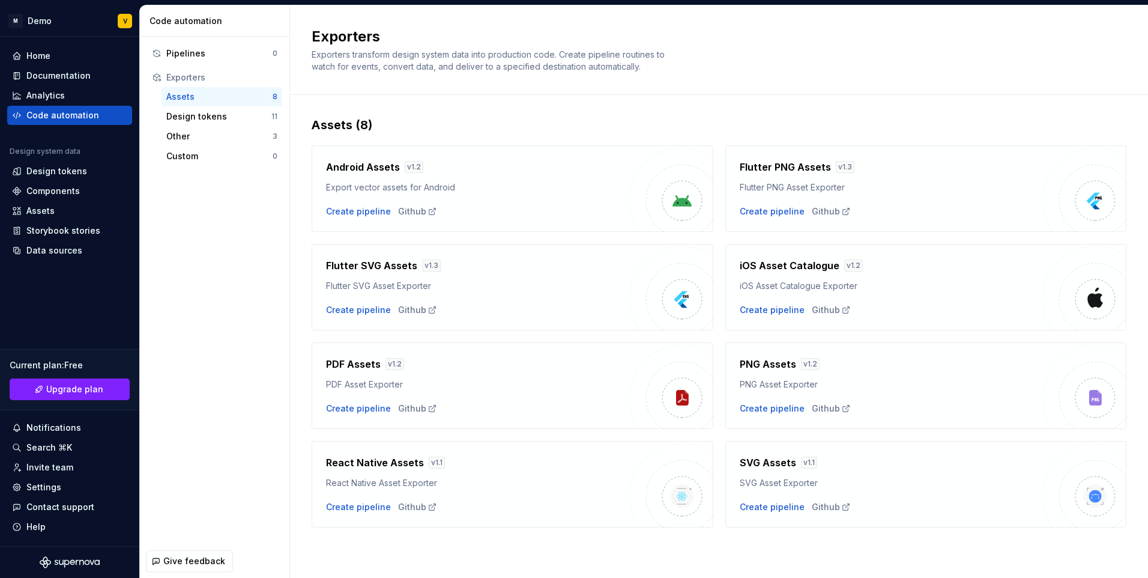
click at [477, 189] on div "Export vector assets for Android" at bounding box center [477, 187] width 303 height 12
click at [379, 213] on div "Create pipeline" at bounding box center [358, 211] width 65 height 12
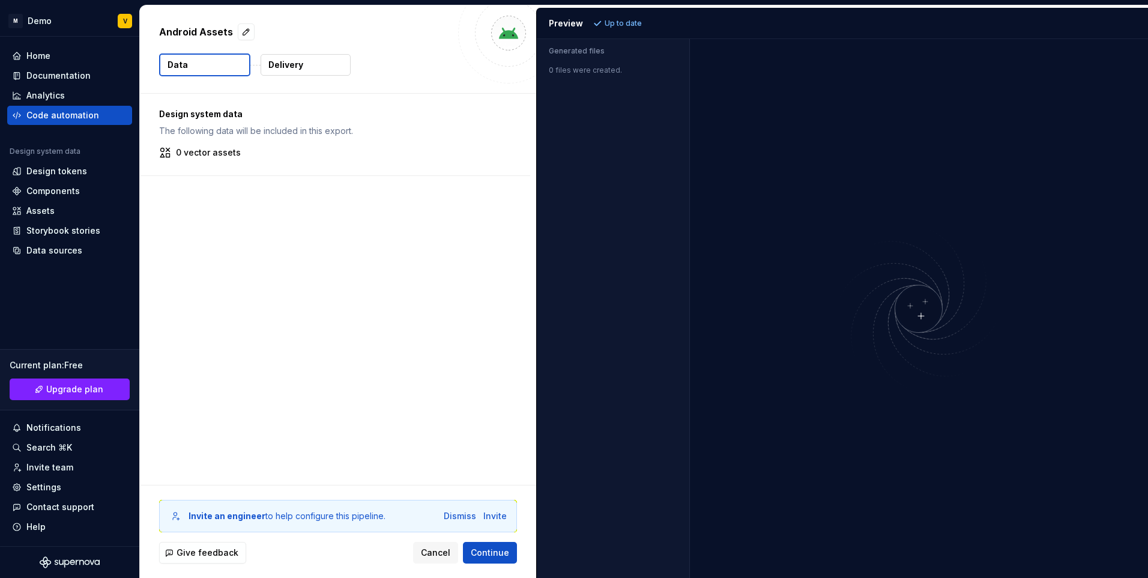
click at [569, 68] on div "0 files were created." at bounding box center [613, 66] width 152 height 17
click at [581, 46] on div "Generated files" at bounding box center [613, 48] width 152 height 19
click at [573, 29] on div "Preview" at bounding box center [566, 23] width 34 height 12
click at [621, 23] on p "Up to date" at bounding box center [623, 24] width 37 height 10
click at [67, 116] on div "Code automation" at bounding box center [62, 115] width 73 height 12
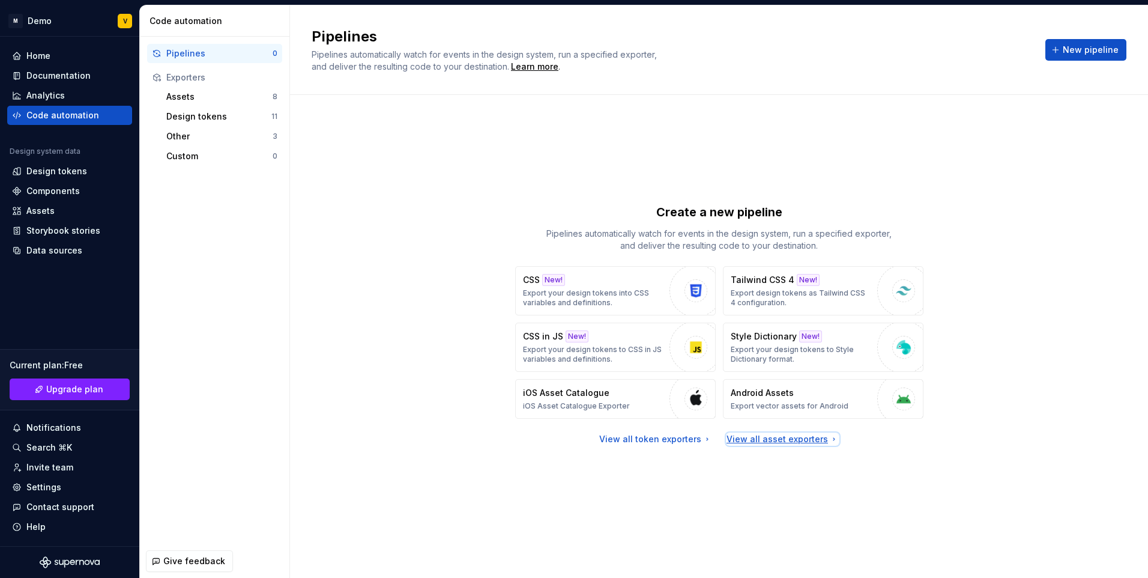
click at [797, 439] on div "View all asset exporters" at bounding box center [782, 439] width 112 height 12
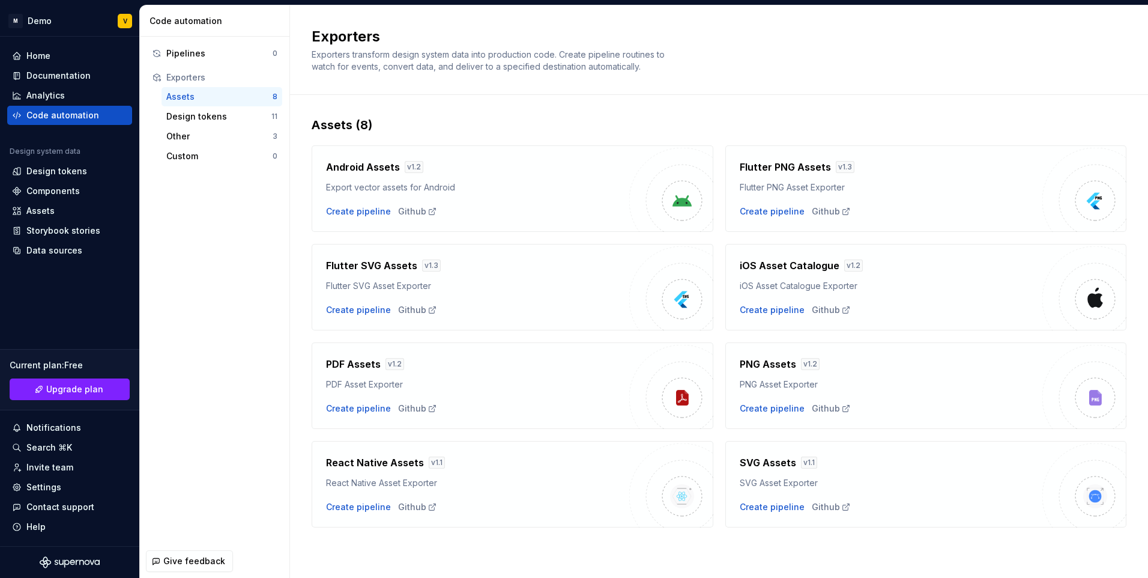
click at [812, 473] on div "SVG Assets v 1.1 SVG Asset Exporter" at bounding box center [891, 472] width 303 height 34
click at [1076, 504] on img at bounding box center [1084, 485] width 84 height 84
click at [775, 508] on div "Create pipeline" at bounding box center [772, 507] width 65 height 12
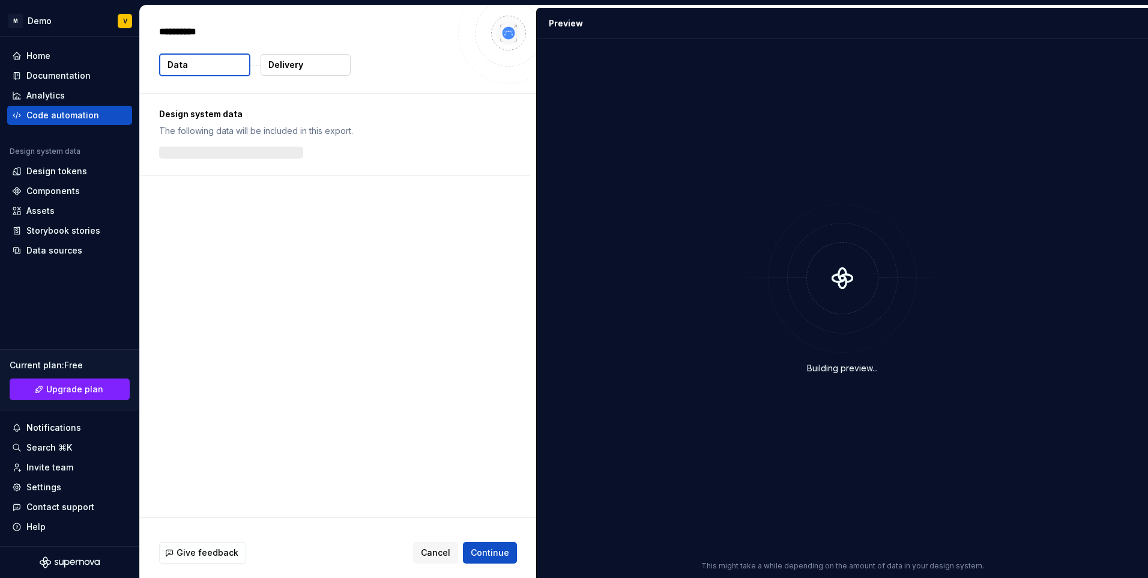
type textarea "*"
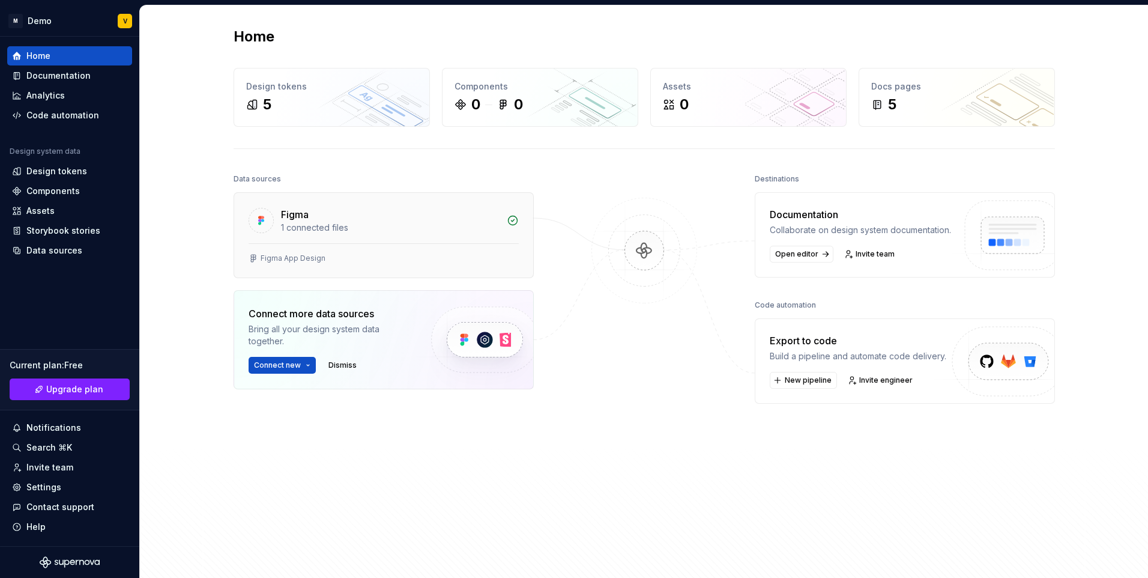
click at [488, 222] on div "1 connected files" at bounding box center [390, 228] width 219 height 12
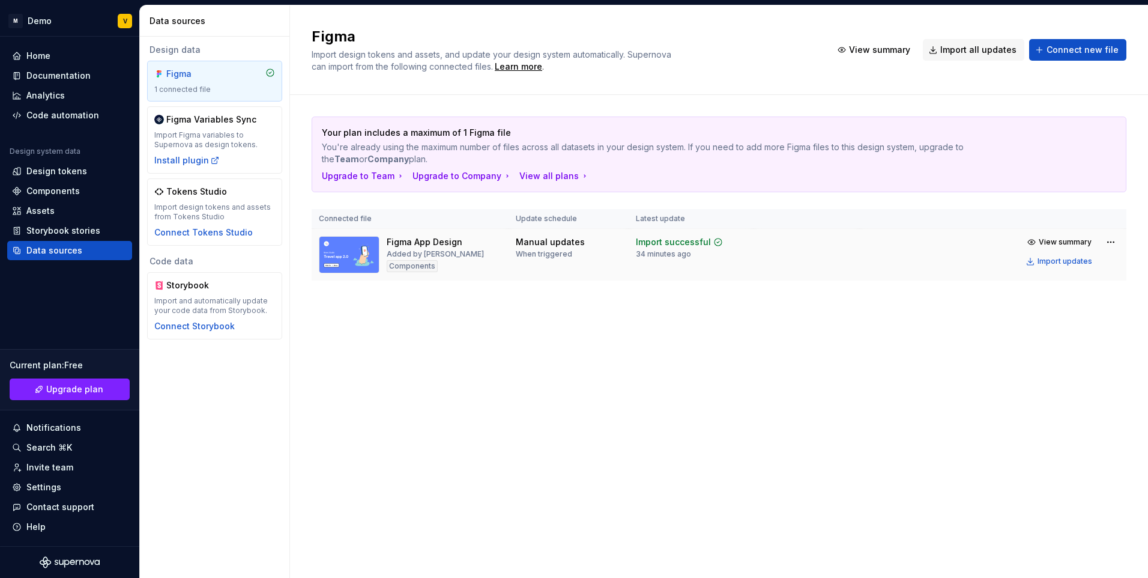
click at [955, 256] on td "View summary Import updates" at bounding box center [992, 252] width 267 height 46
click at [86, 106] on div "Code automation" at bounding box center [69, 115] width 125 height 19
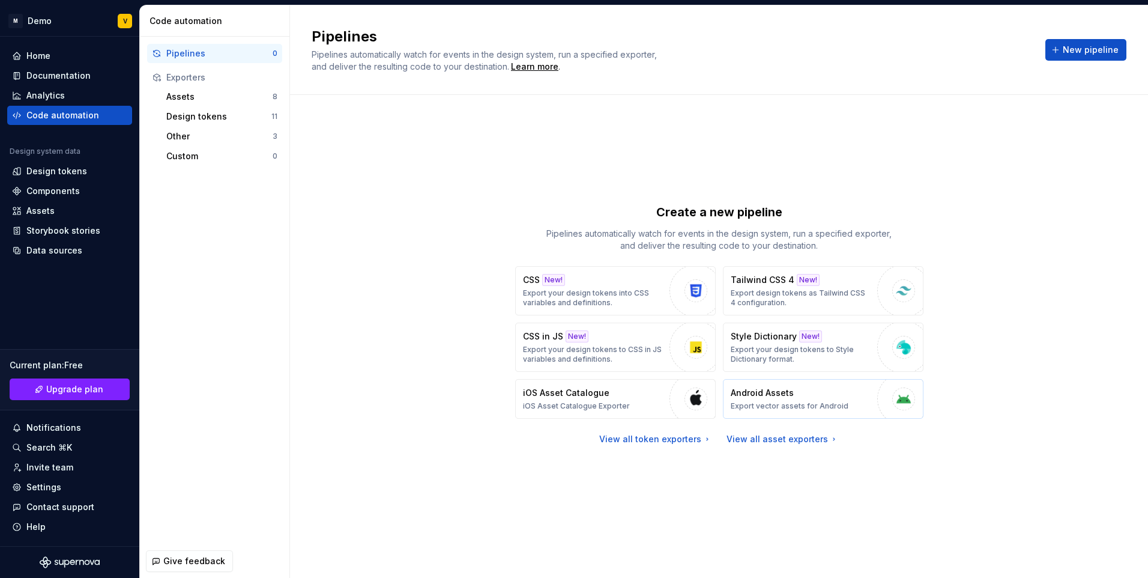
click at [881, 396] on div "button" at bounding box center [903, 398] width 53 height 53
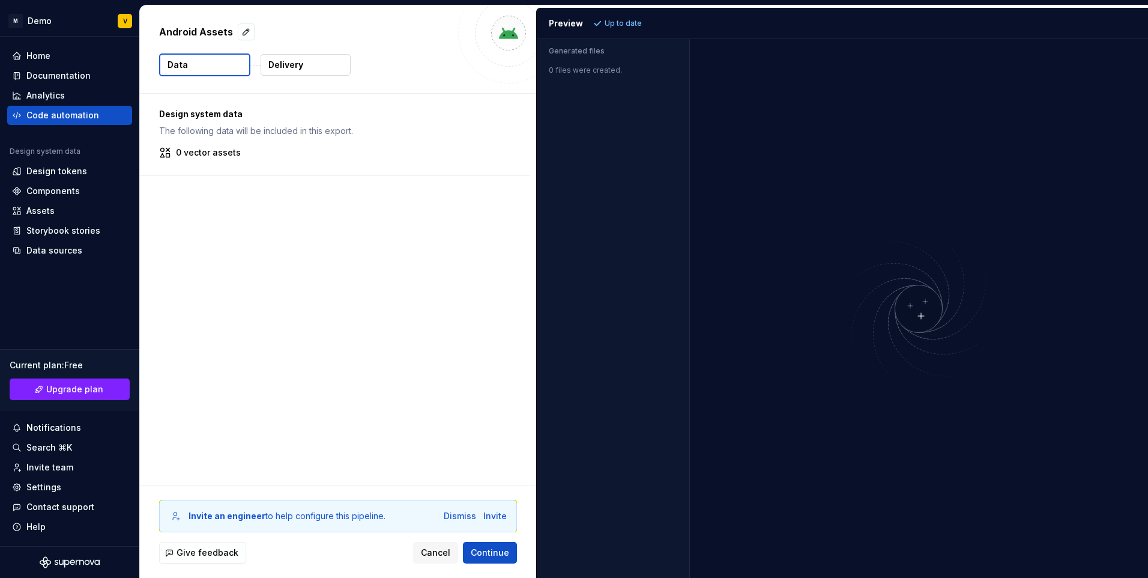
click at [378, 262] on div "Design system data The following data will be included in this export. 0 vector…" at bounding box center [338, 289] width 396 height 391
click at [61, 112] on div "Code automation" at bounding box center [62, 115] width 73 height 12
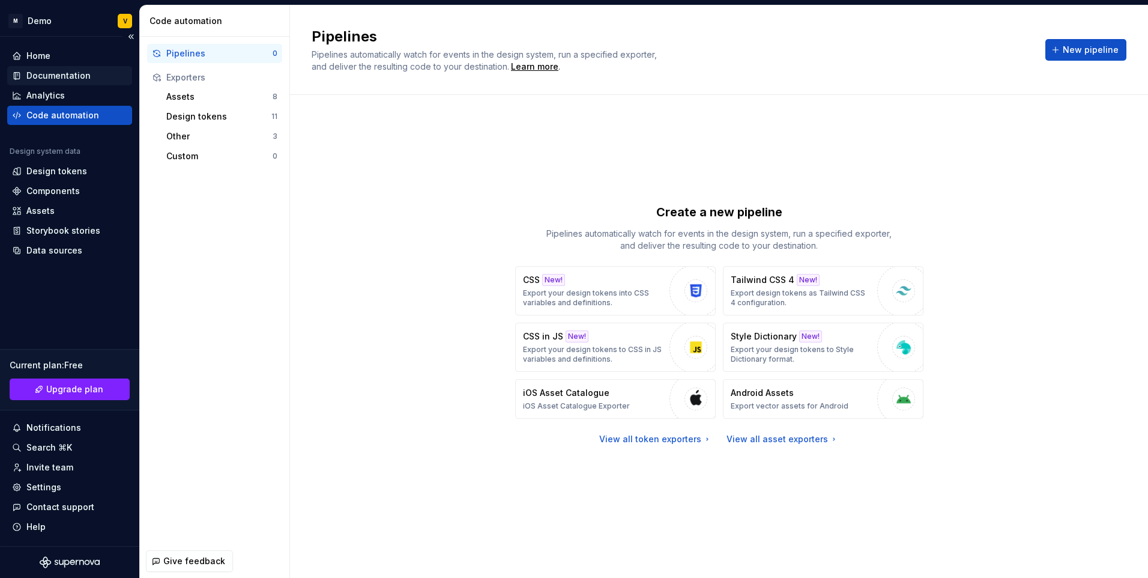
click at [67, 77] on div "Documentation" at bounding box center [58, 76] width 64 height 12
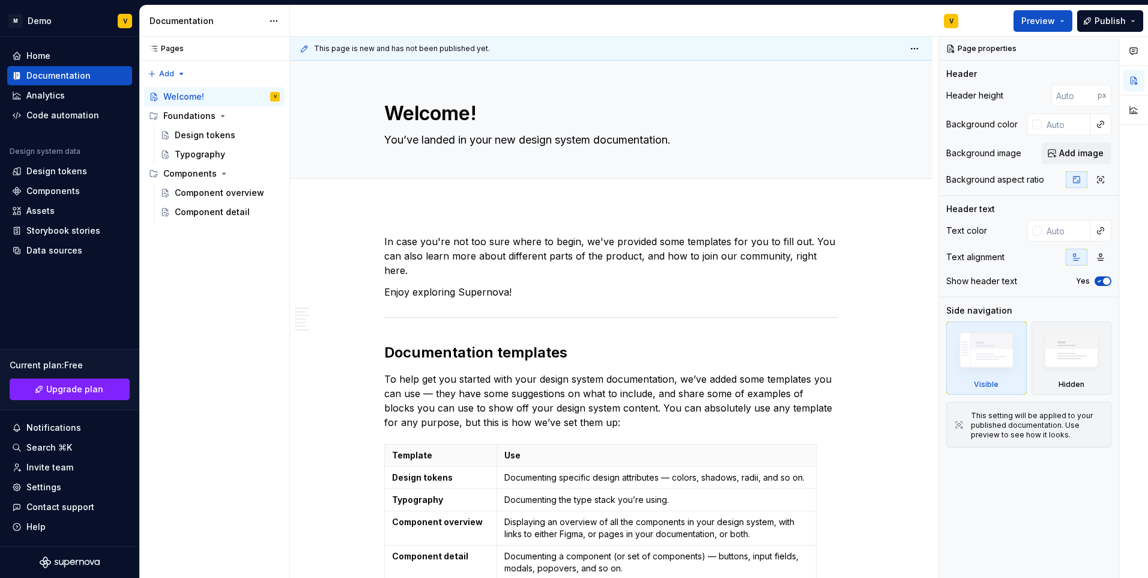
type textarea "*"
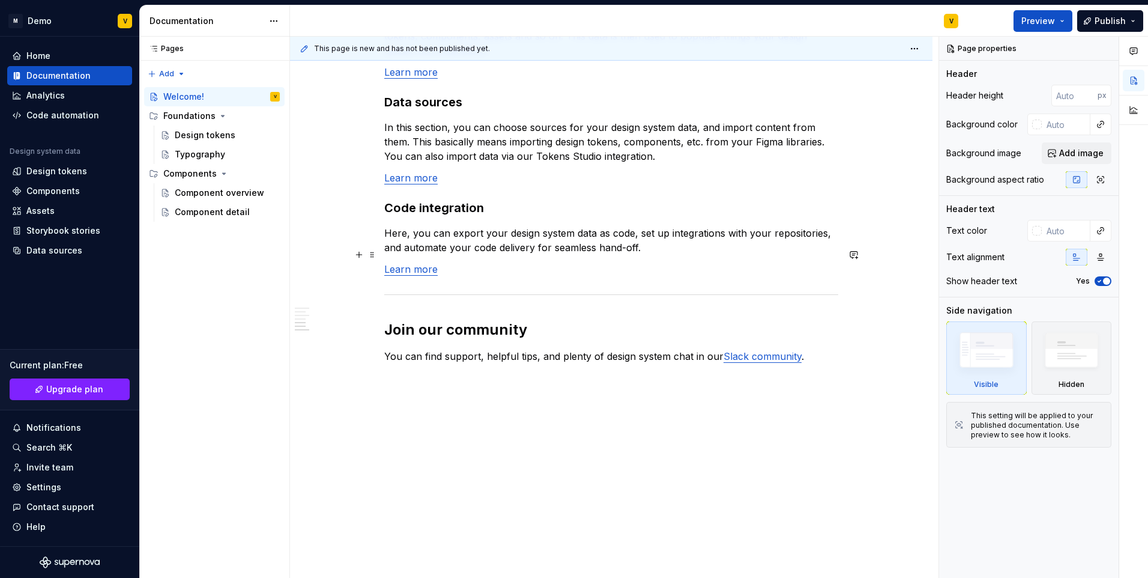
scroll to position [949, 0]
click at [44, 53] on div "Home" at bounding box center [38, 56] width 24 height 12
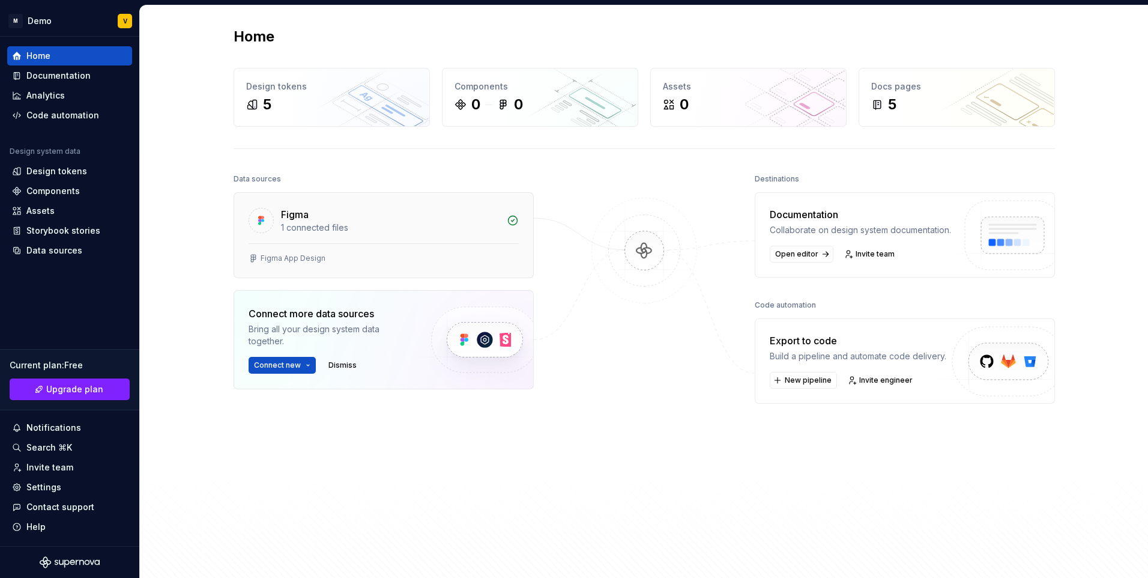
click at [432, 226] on div "1 connected files" at bounding box center [390, 228] width 219 height 12
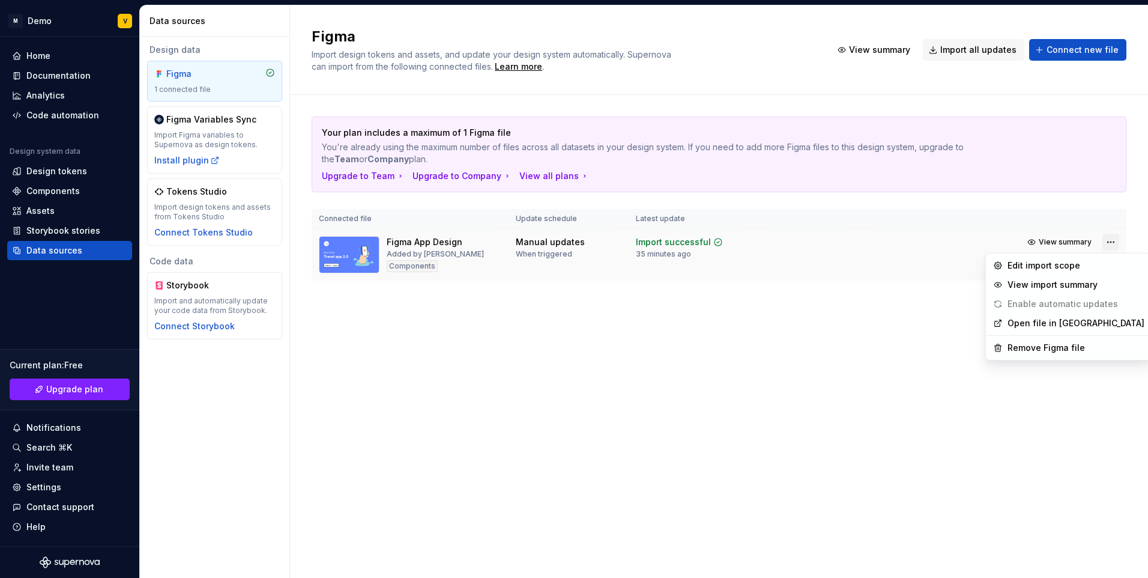
click at [1108, 242] on html "M Demo V Home Documentation Analytics Code automation Design system data Design…" at bounding box center [574, 289] width 1148 height 578
click at [731, 352] on html "M Demo V Home Documentation Analytics Code automation Design system data Design…" at bounding box center [574, 289] width 1148 height 578
